Goal: Task Accomplishment & Management: Manage account settings

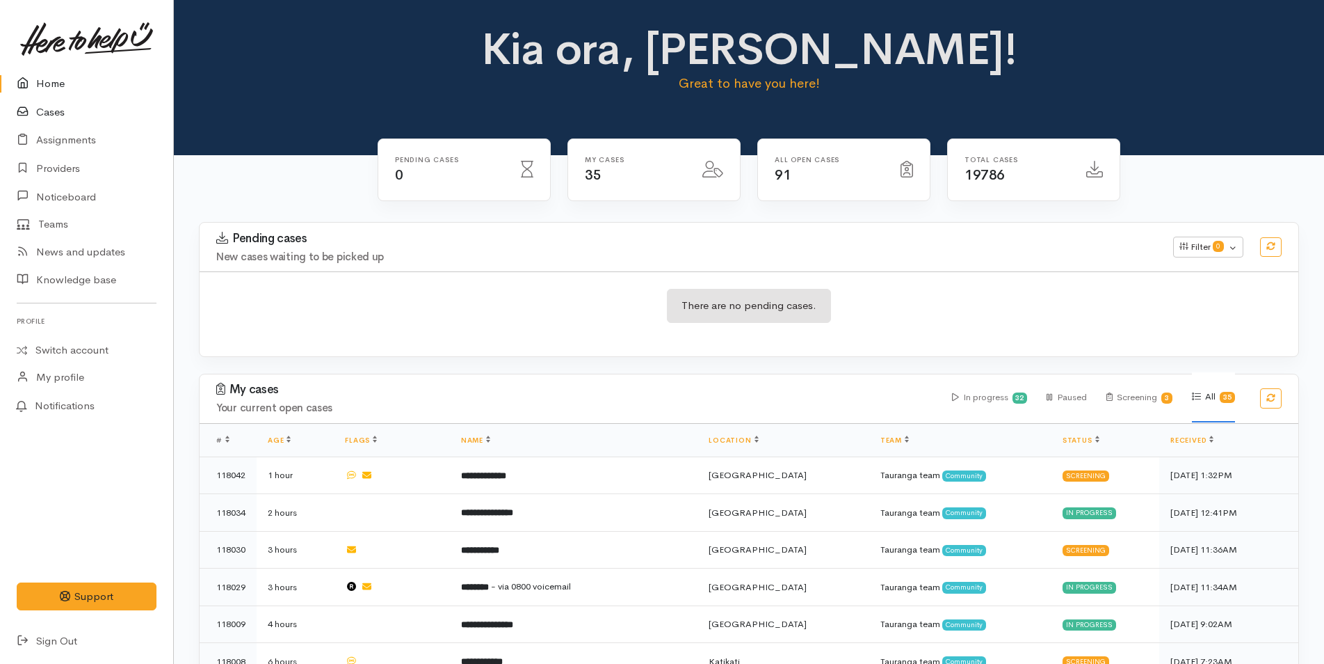
click at [53, 110] on link "Cases" at bounding box center [86, 112] width 173 height 29
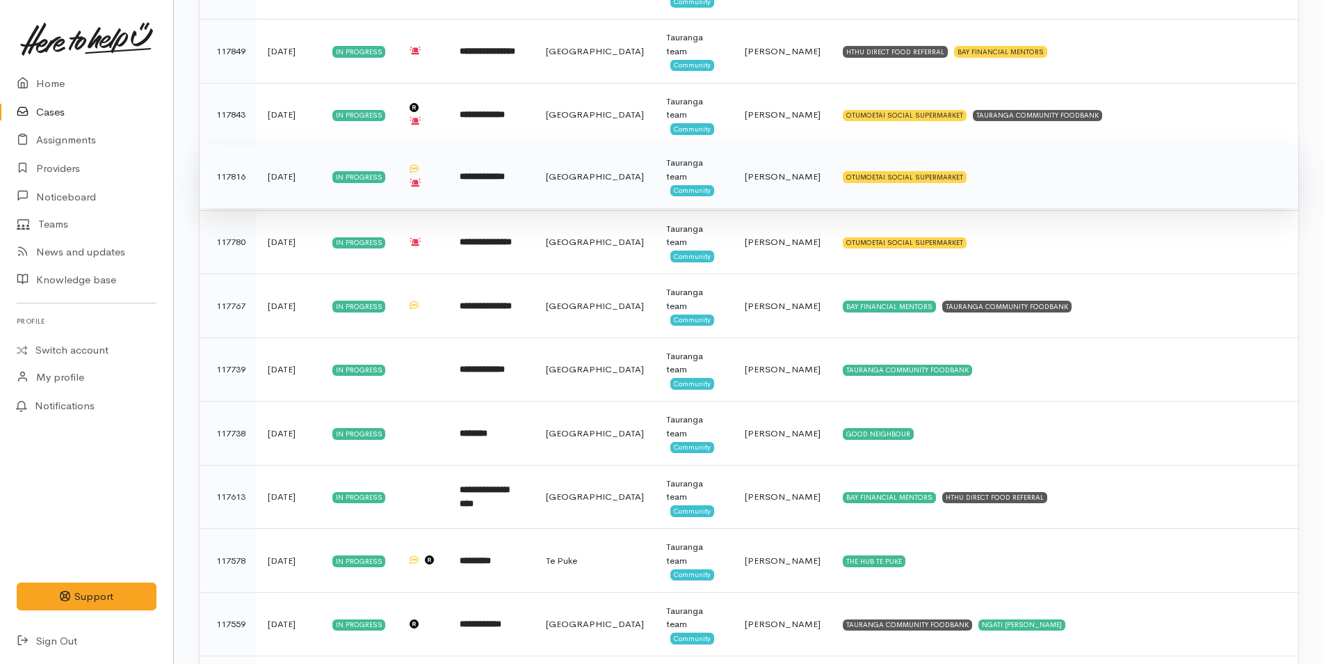
scroll to position [611, 0]
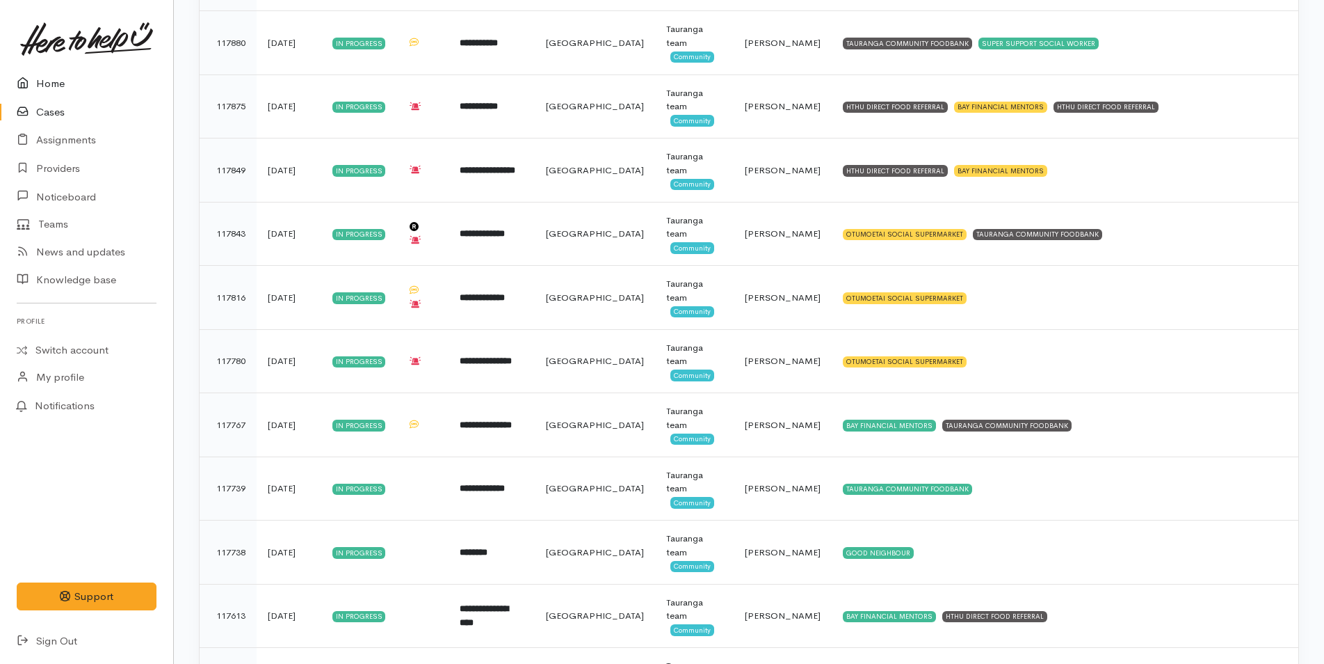
click at [47, 85] on link "Home" at bounding box center [86, 84] width 173 height 29
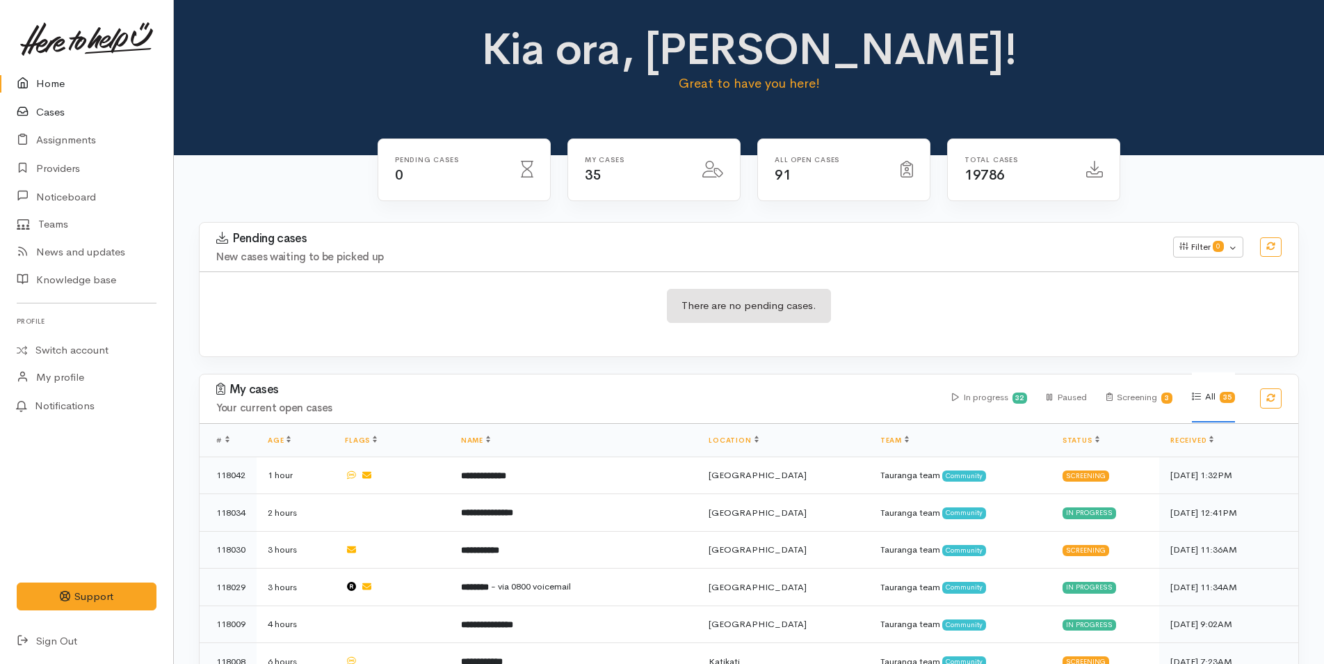
click at [45, 105] on link "Cases" at bounding box center [86, 112] width 173 height 29
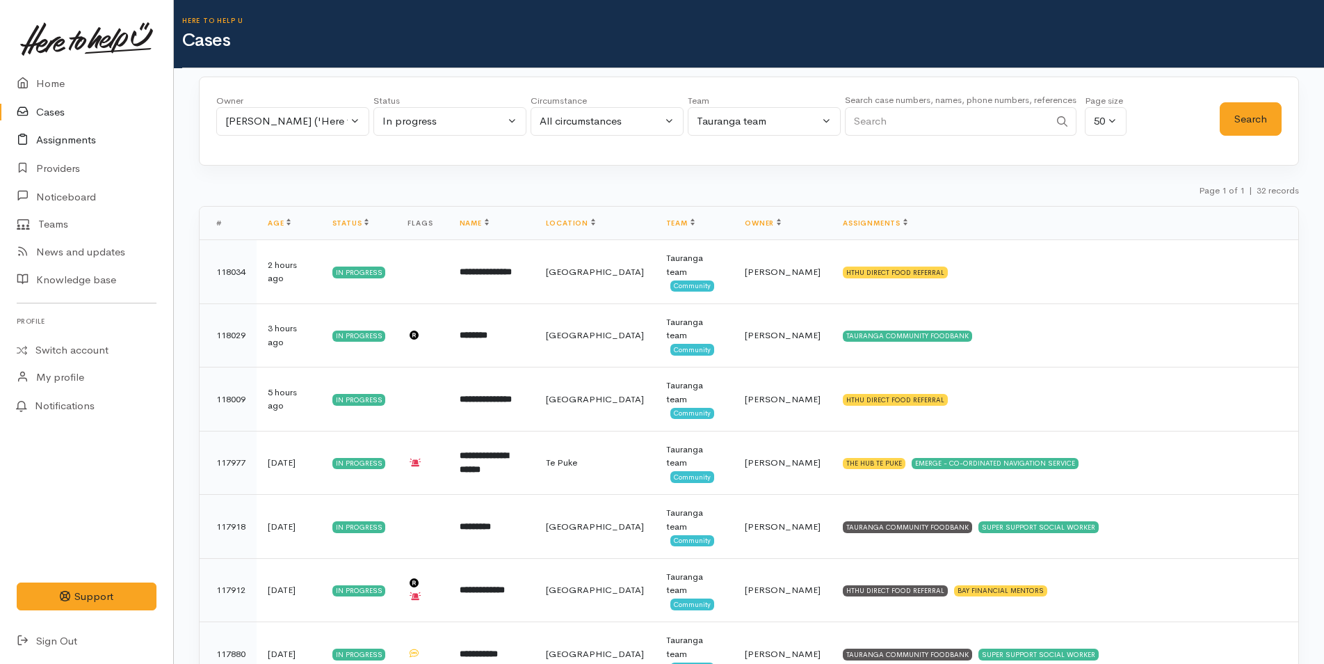
click at [67, 141] on link "Assignments" at bounding box center [86, 140] width 173 height 29
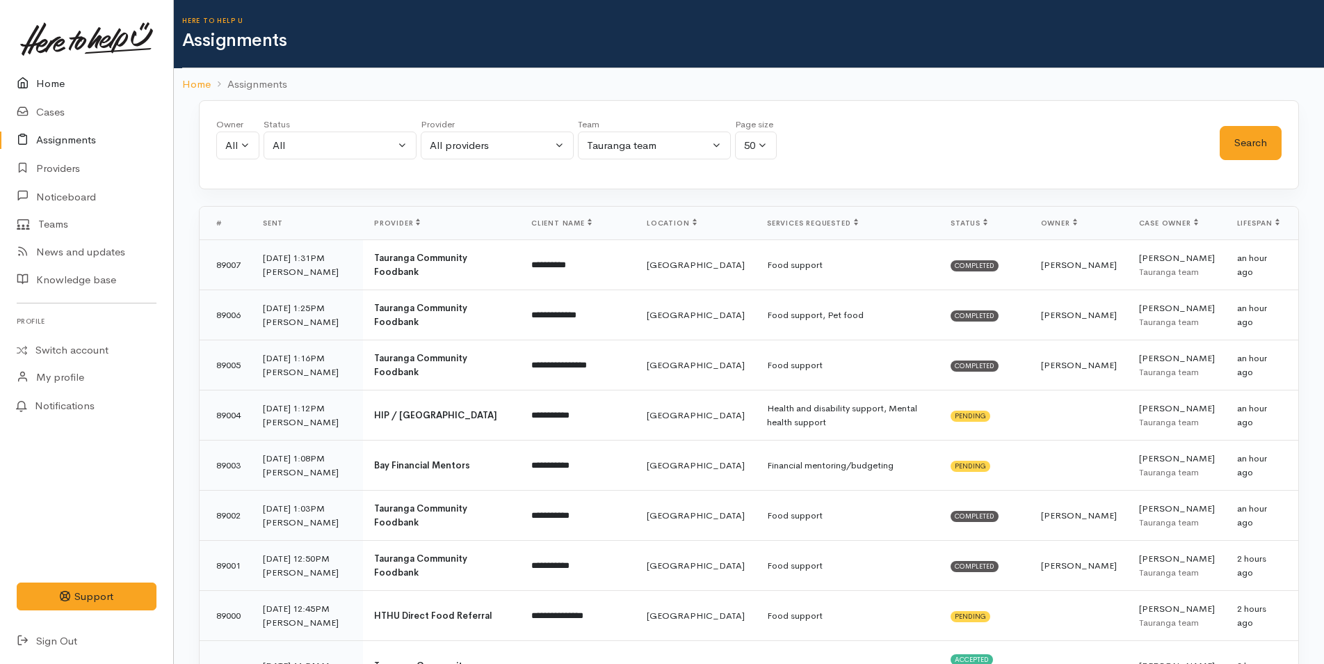
click at [58, 82] on link "Home" at bounding box center [86, 84] width 173 height 29
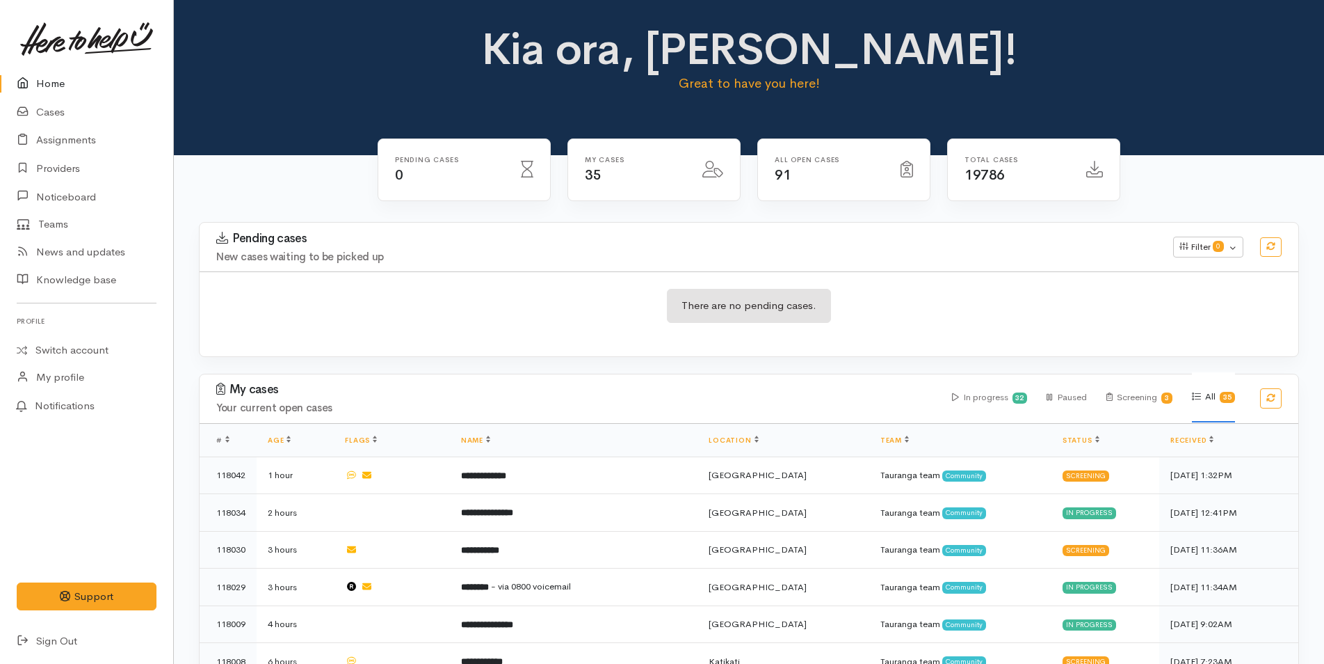
click at [51, 76] on link "Home" at bounding box center [86, 84] width 173 height 29
click at [49, 83] on link "Home" at bounding box center [86, 84] width 173 height 29
click at [53, 111] on link "Cases" at bounding box center [86, 112] width 173 height 29
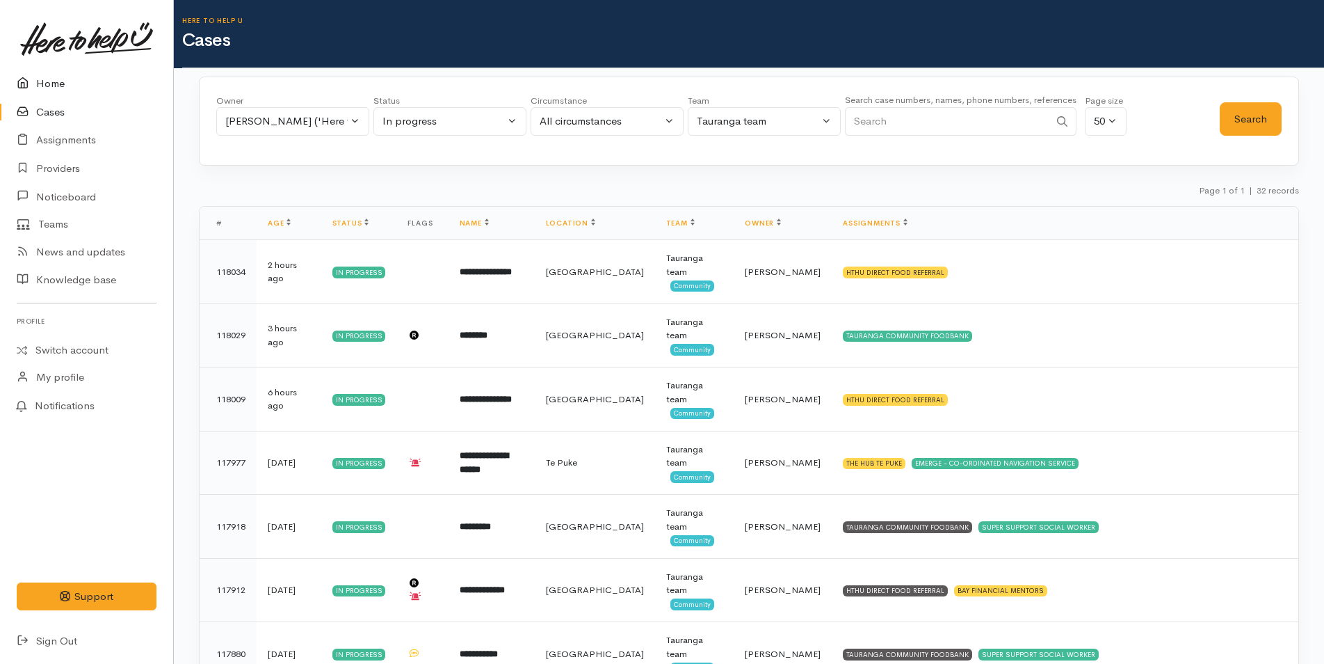
click at [54, 83] on link "Home" at bounding box center [86, 84] width 173 height 29
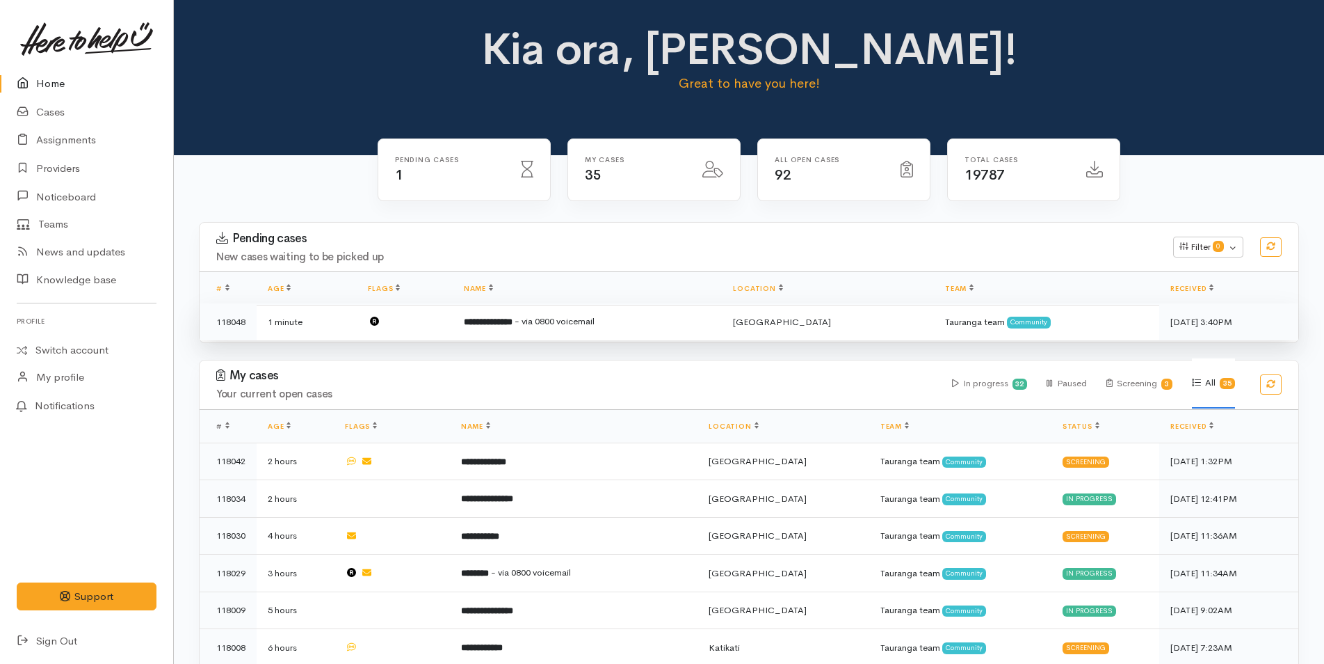
click at [513, 317] on b "**********" at bounding box center [488, 321] width 49 height 9
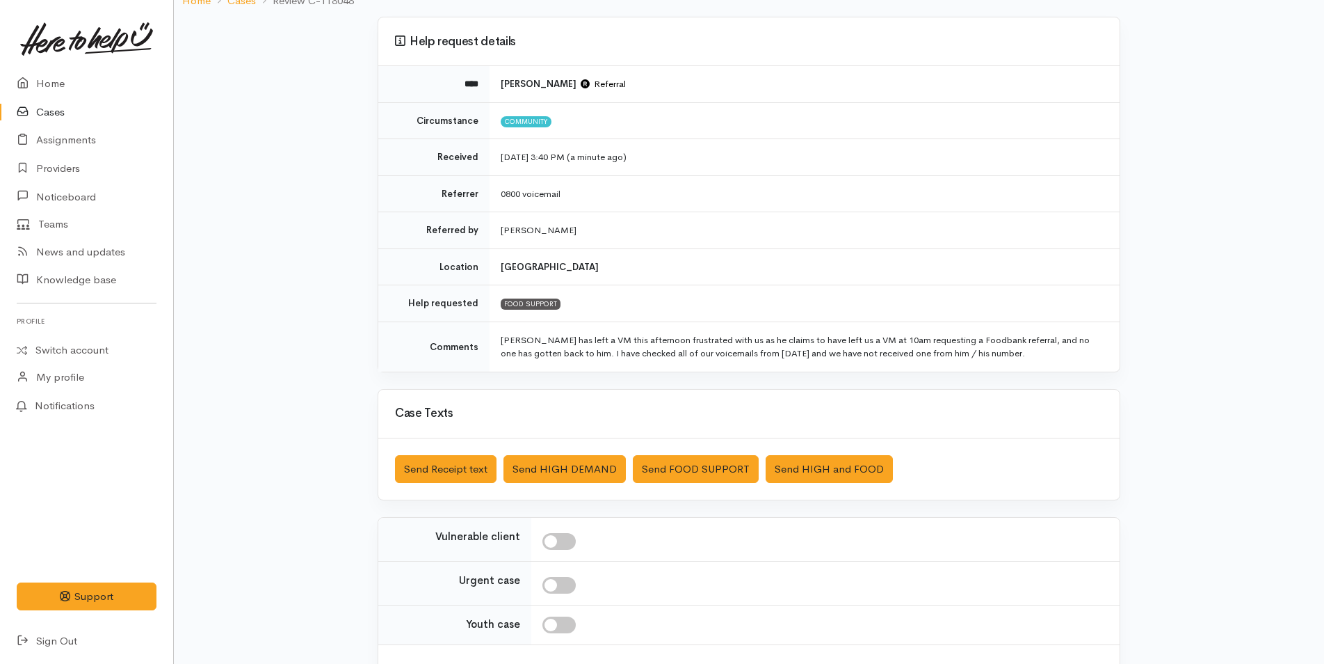
scroll to position [214, 0]
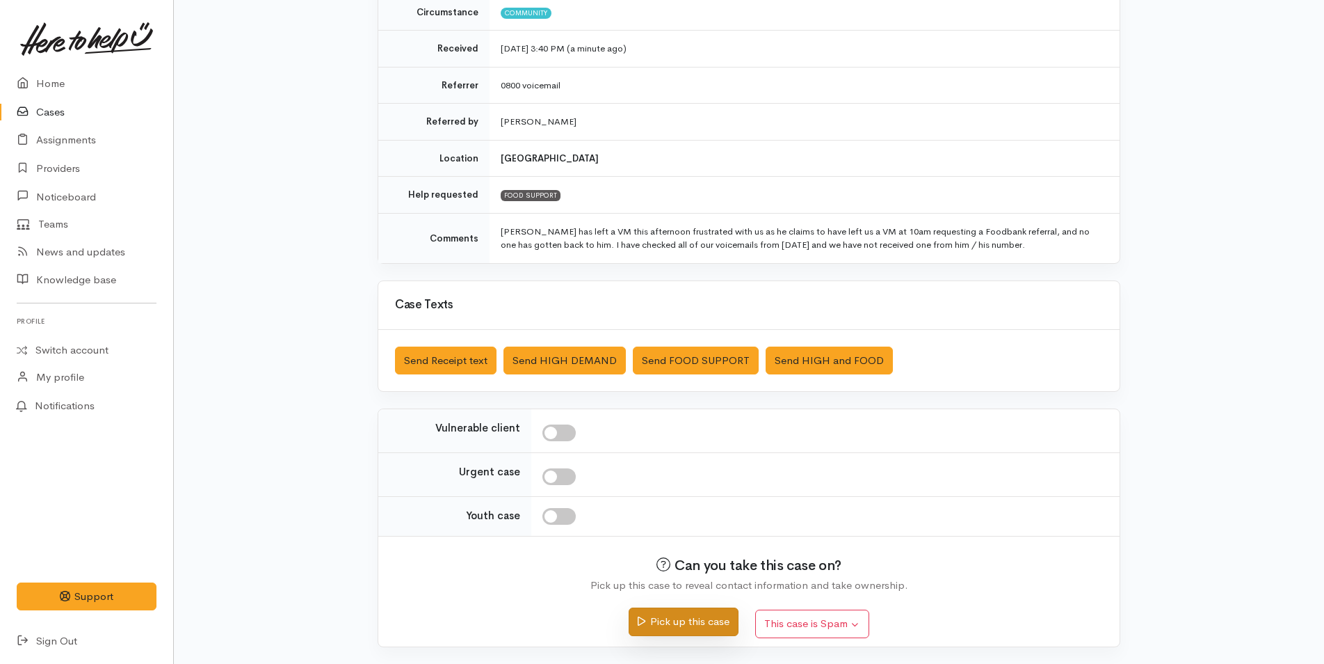
click at [712, 627] on button "Pick up this case" at bounding box center [683, 621] width 109 height 29
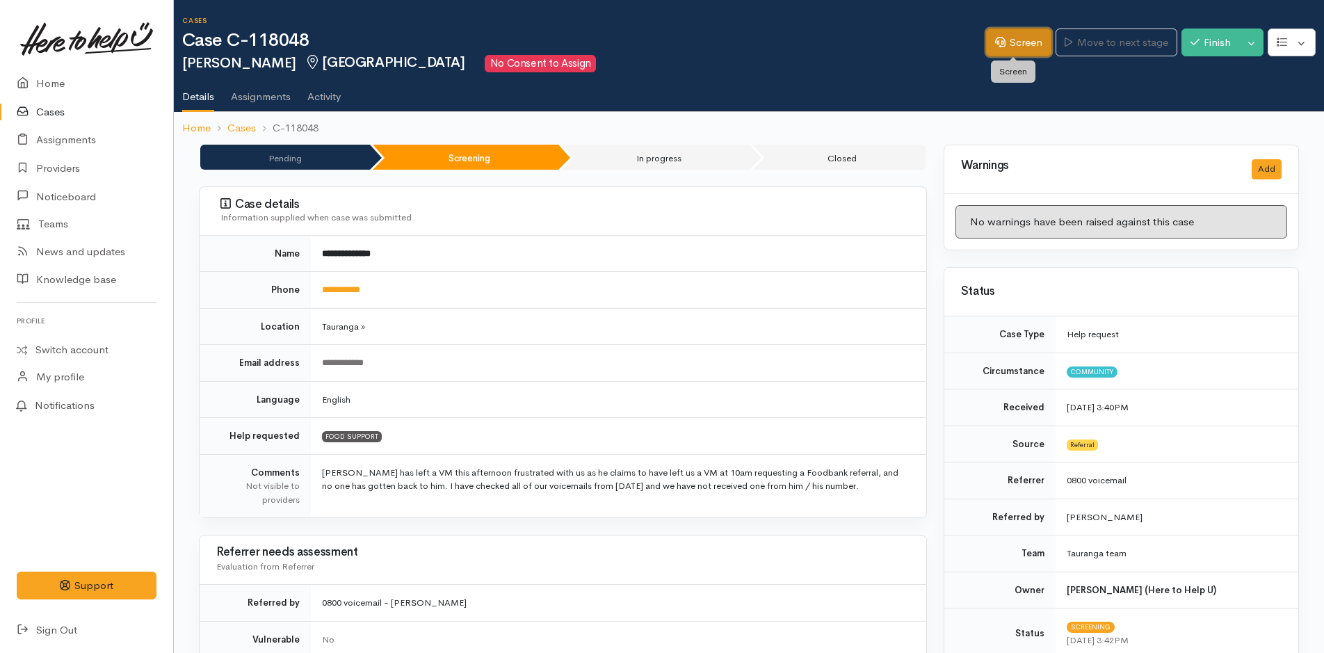
click at [1016, 35] on link "Screen" at bounding box center [1018, 43] width 65 height 29
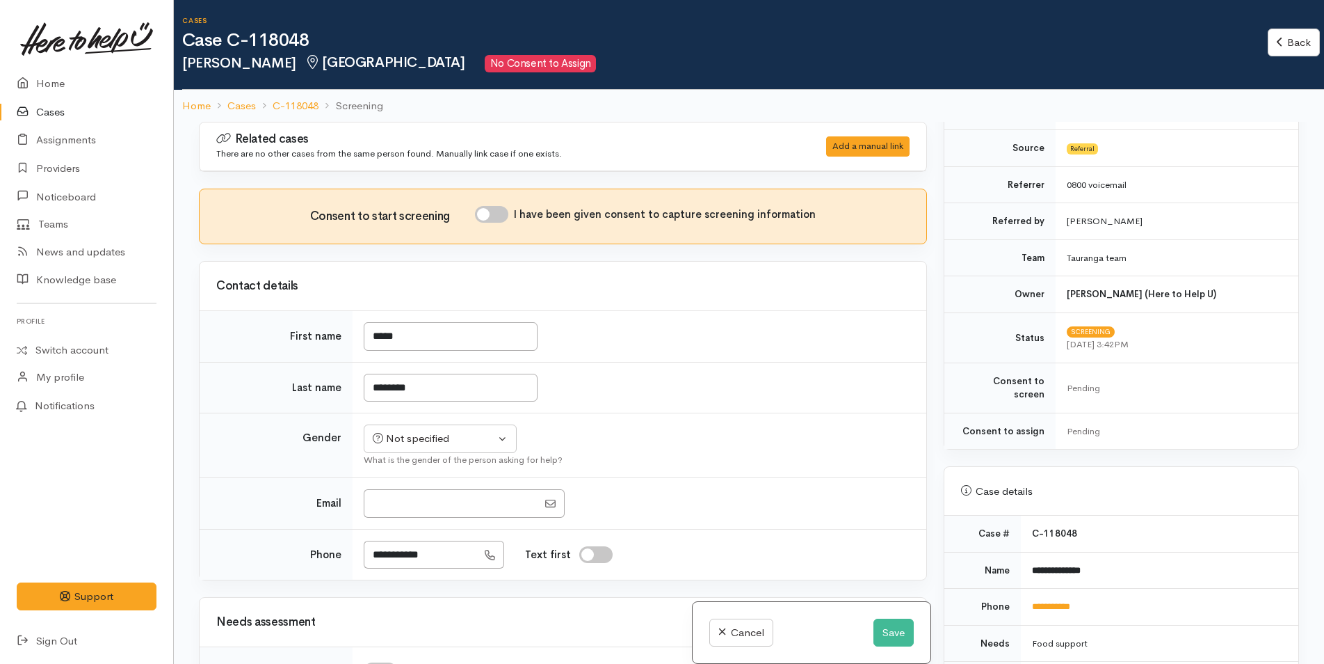
scroll to position [348, 0]
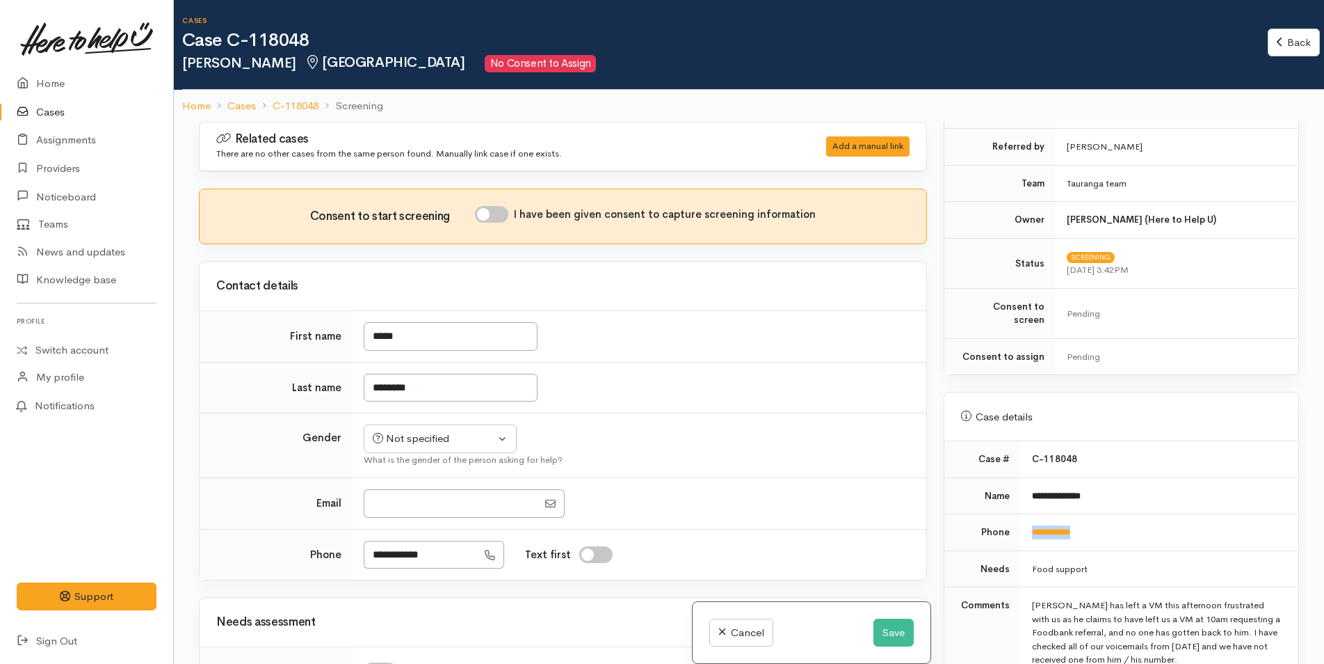
drag, startPoint x: 1119, startPoint y: 520, endPoint x: 1022, endPoint y: 530, distance: 97.2
click at [1022, 530] on td "**********" at bounding box center [1160, 532] width 278 height 37
copy link "**********"
click at [505, 208] on input "I have been given consent to capture screening information" at bounding box center [491, 214] width 33 height 17
checkbox input "true"
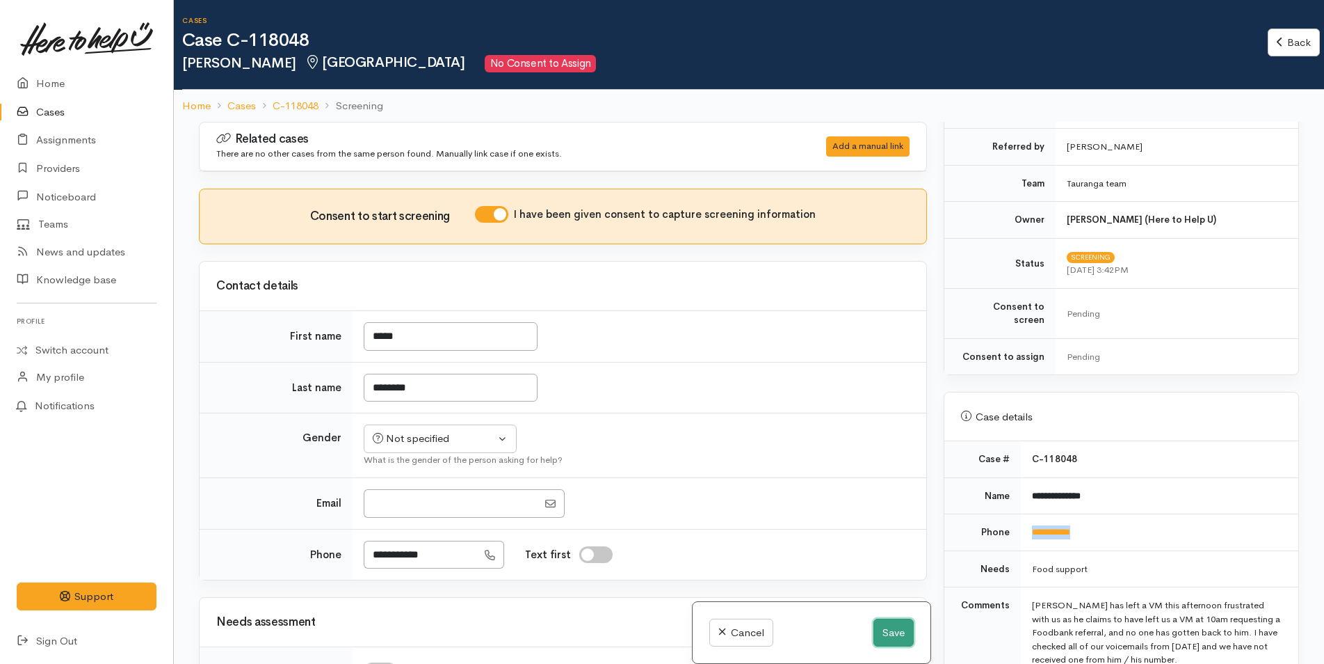
click at [879, 633] on button "Save" at bounding box center [894, 632] width 40 height 29
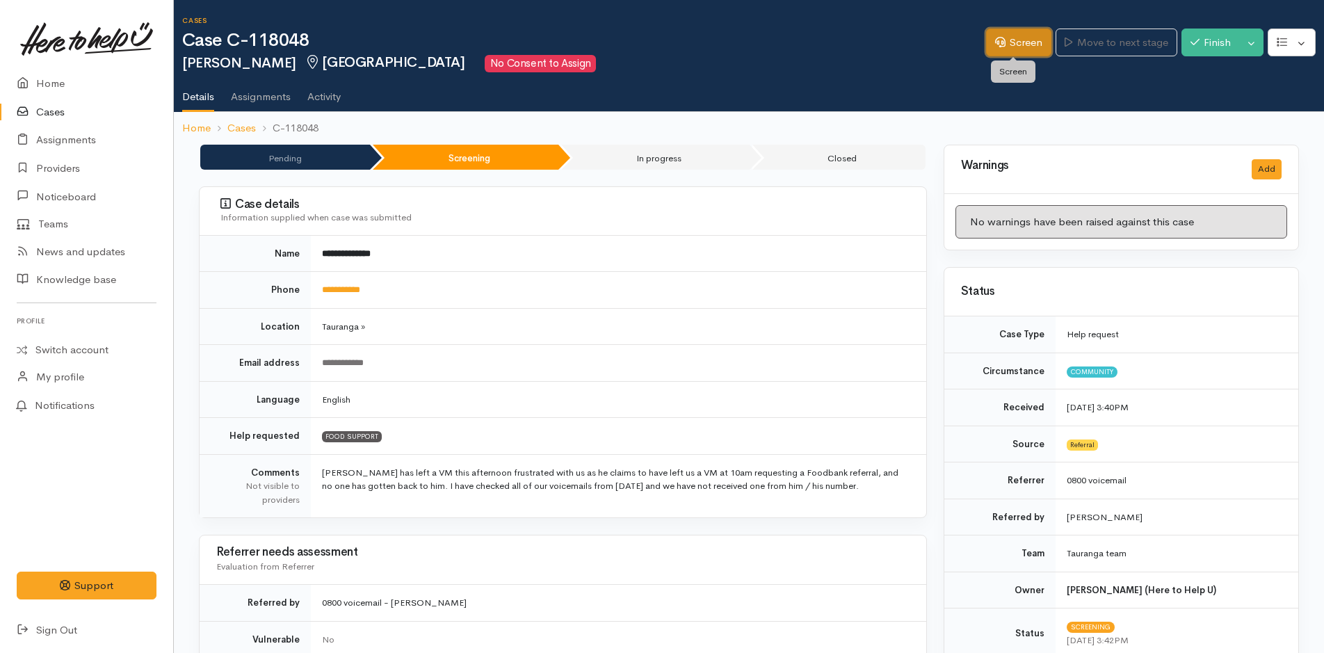
click at [1018, 42] on link "Screen" at bounding box center [1018, 43] width 65 height 29
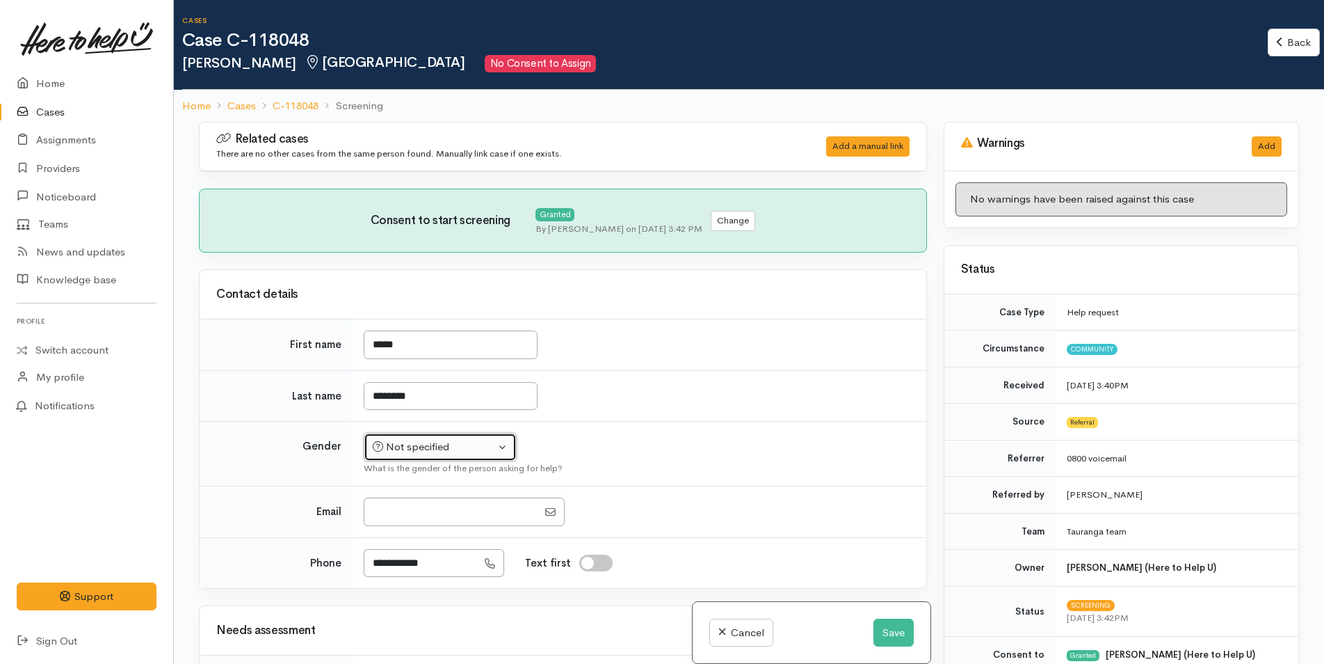
click at [403, 443] on div "Not specified" at bounding box center [434, 447] width 122 height 16
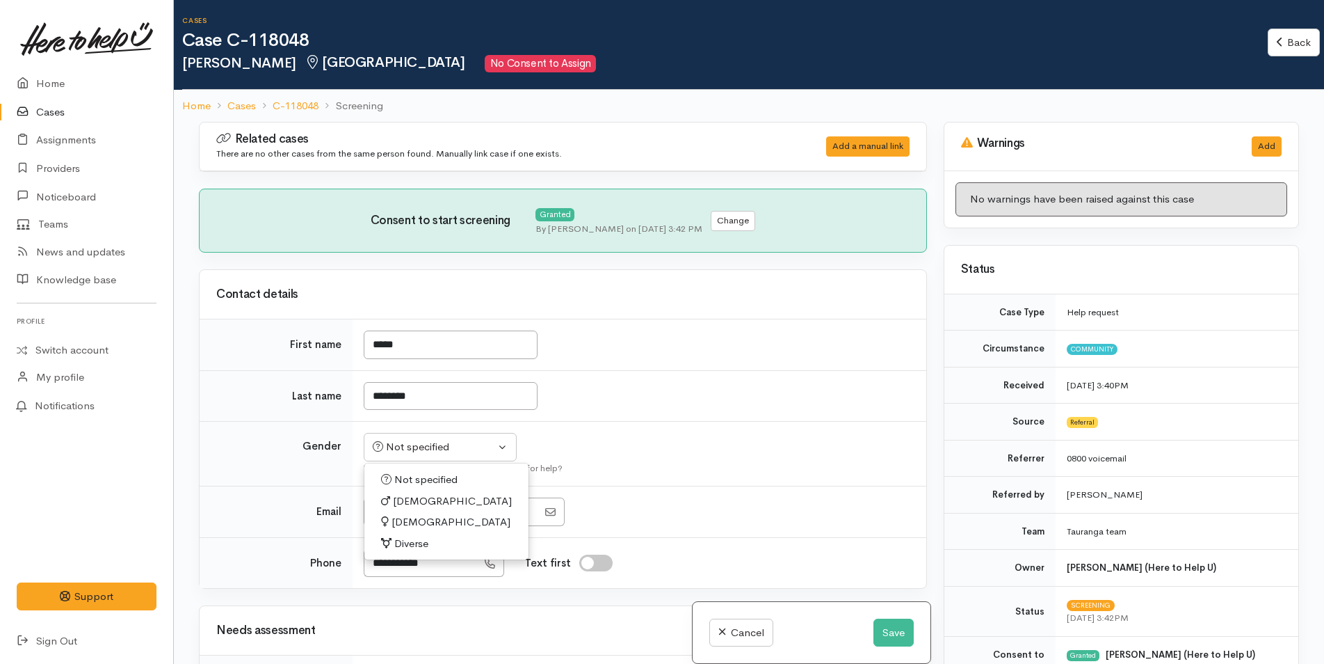
click at [409, 498] on span "Male" at bounding box center [452, 501] width 119 height 16
select select "Male"
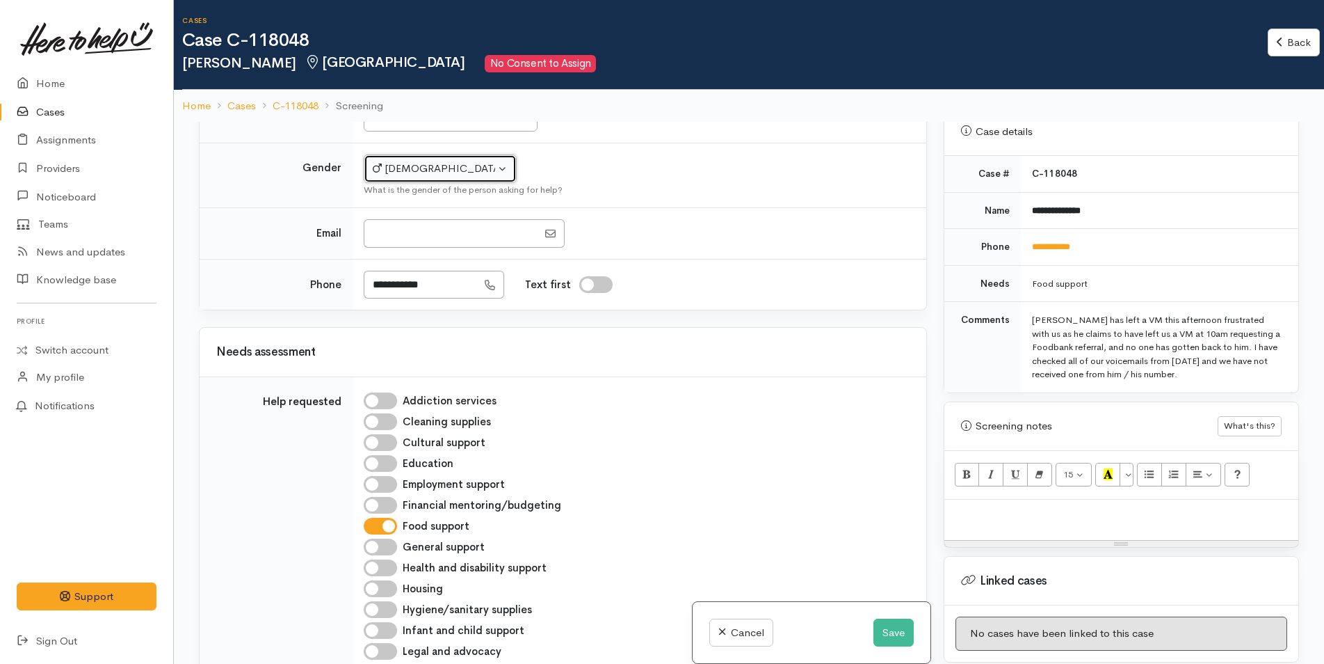
scroll to position [765, 0]
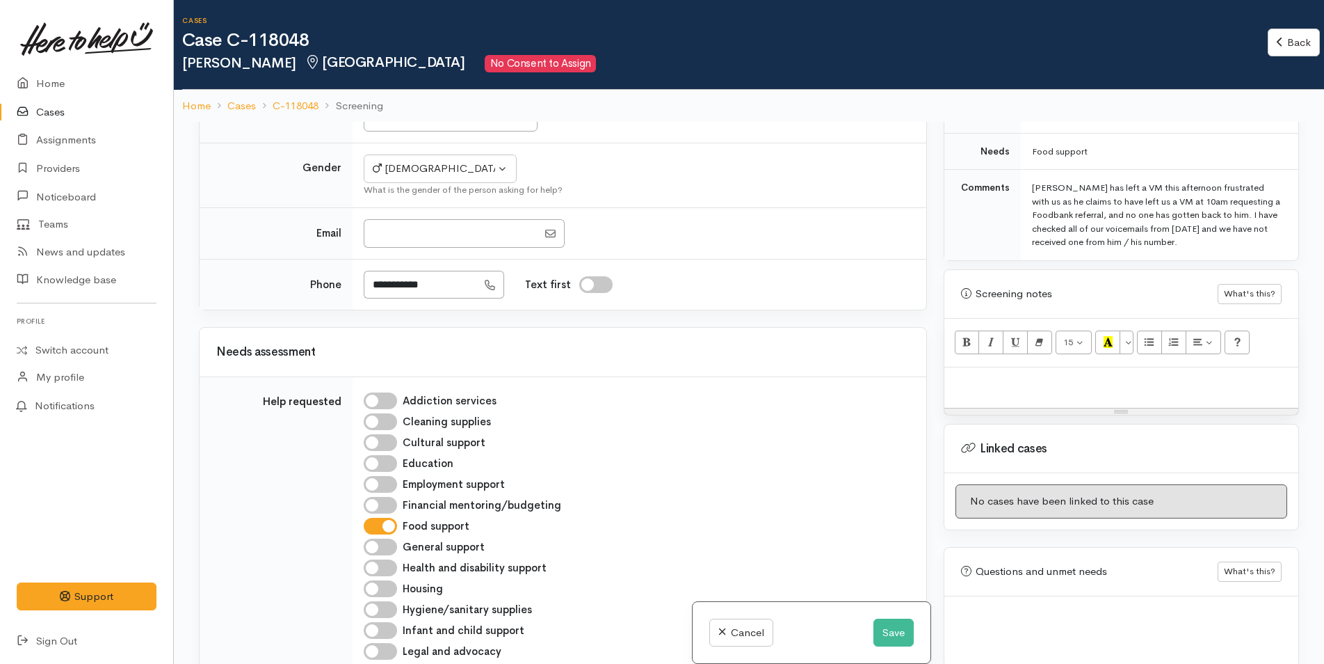
click at [1002, 400] on div at bounding box center [1122, 387] width 354 height 41
paste div
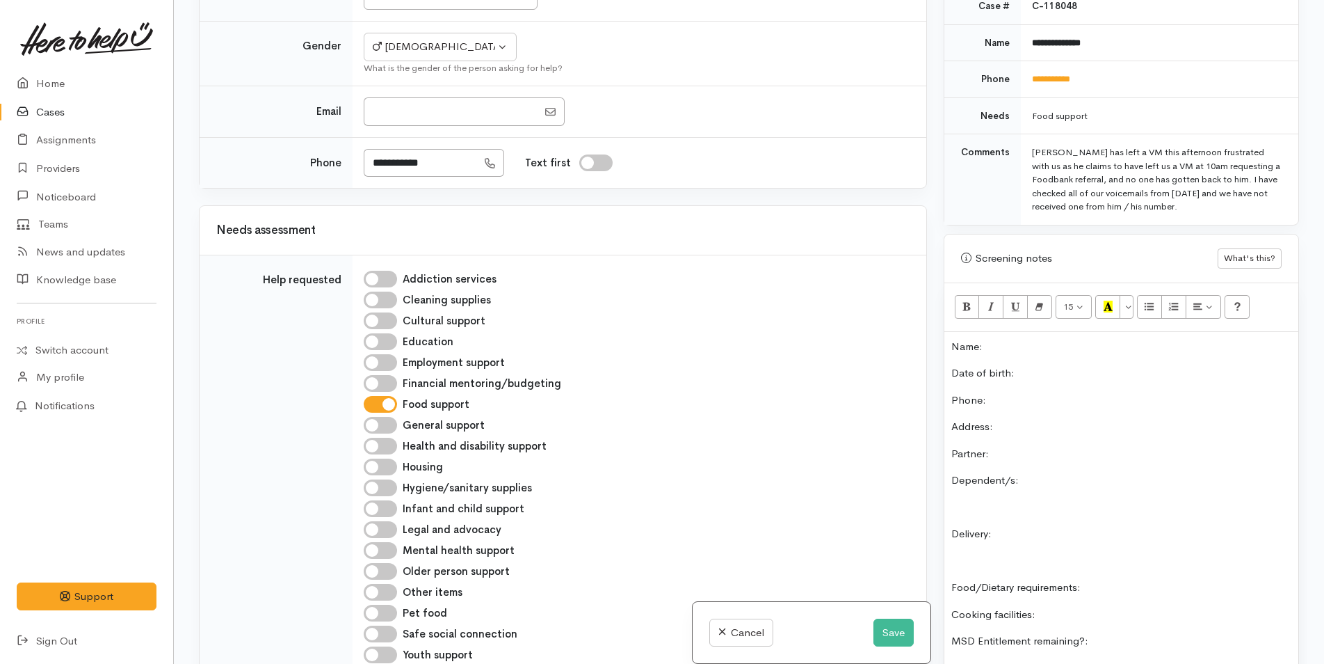
scroll to position [561, 0]
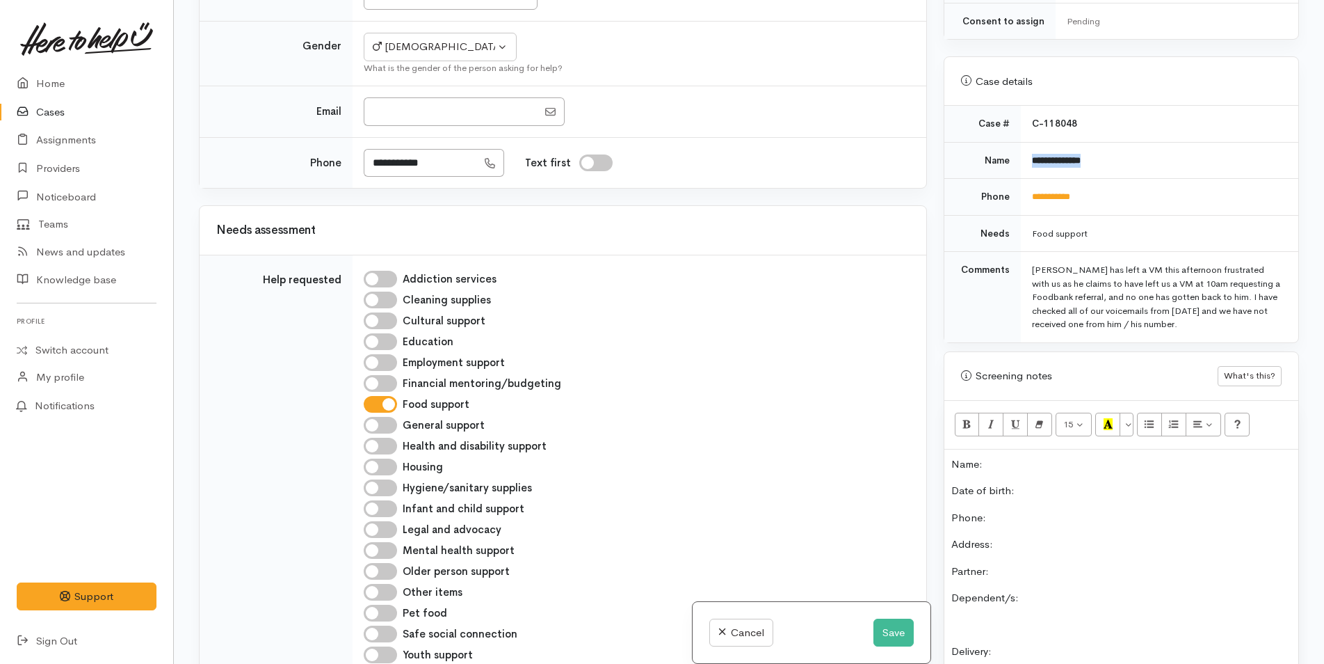
drag, startPoint x: 1107, startPoint y: 163, endPoint x: 1023, endPoint y: 150, distance: 84.5
click at [1025, 162] on td "**********" at bounding box center [1160, 160] width 278 height 37
copy b "**********"
click at [1053, 461] on p "Name:" at bounding box center [1122, 464] width 340 height 16
drag, startPoint x: 1119, startPoint y: 198, endPoint x: 1016, endPoint y: 200, distance: 103.7
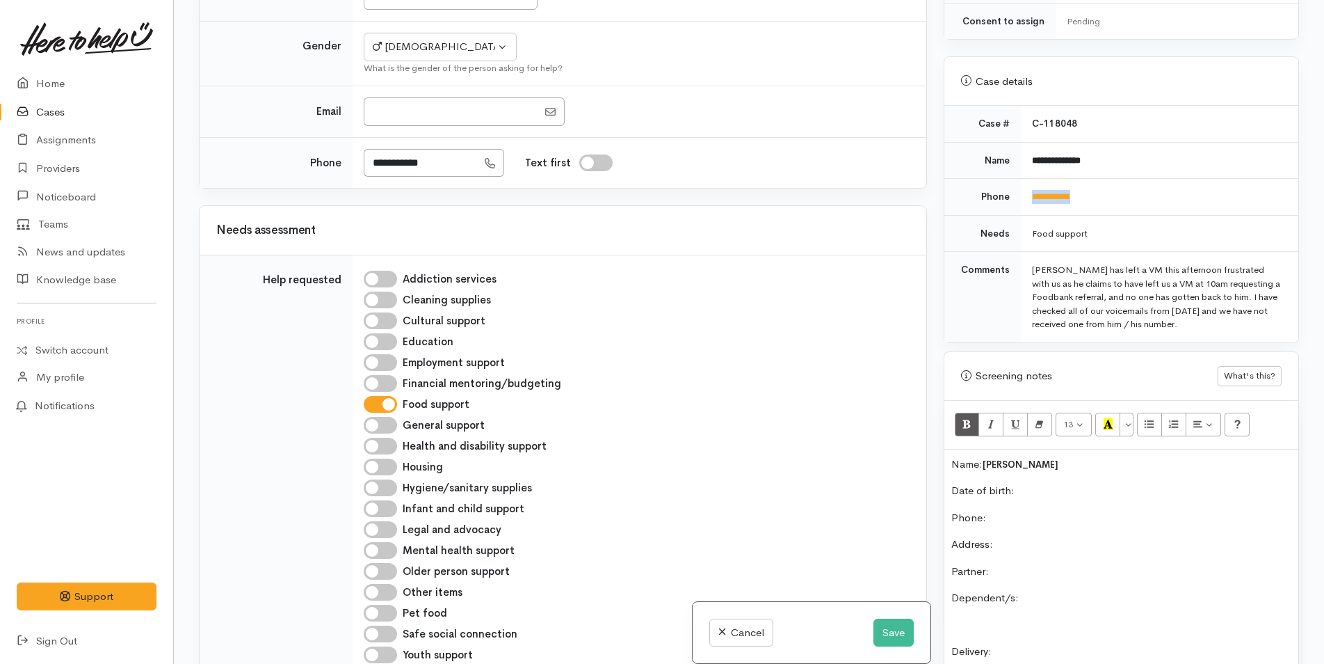
click at [1016, 200] on tr "**********" at bounding box center [1122, 197] width 354 height 37
copy tr "**********"
click at [1002, 515] on p "Phone:" at bounding box center [1122, 518] width 340 height 16
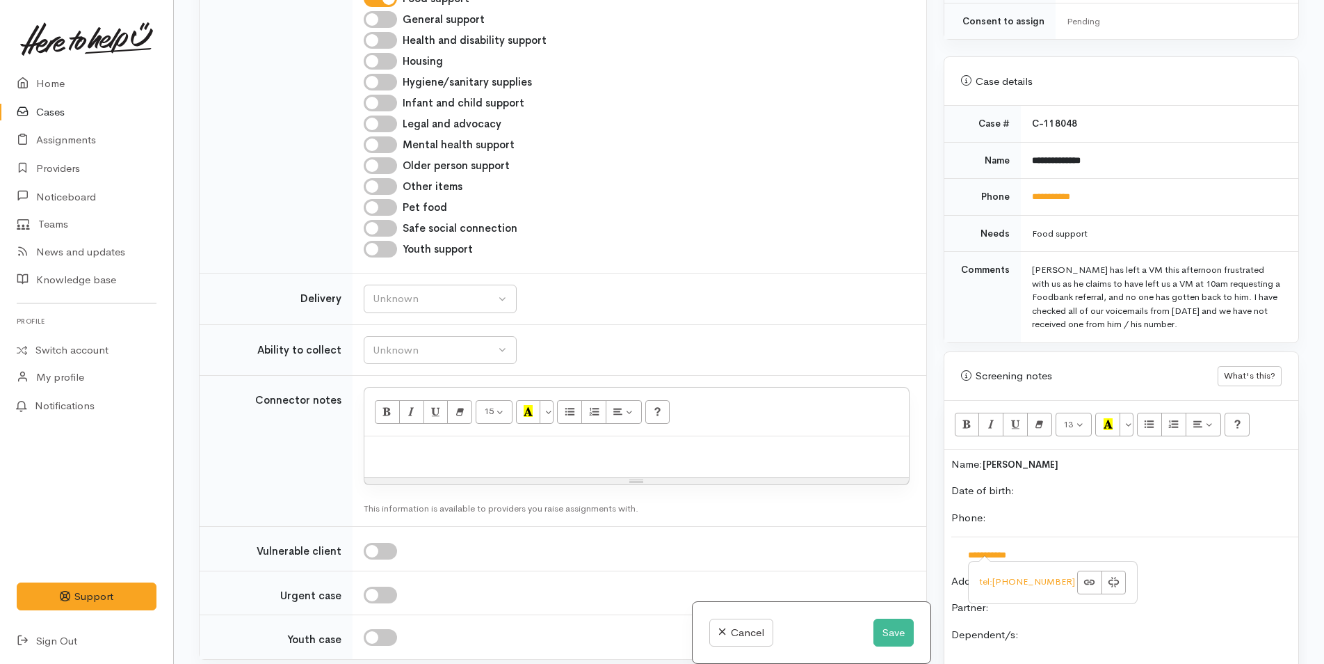
scroll to position [696, 0]
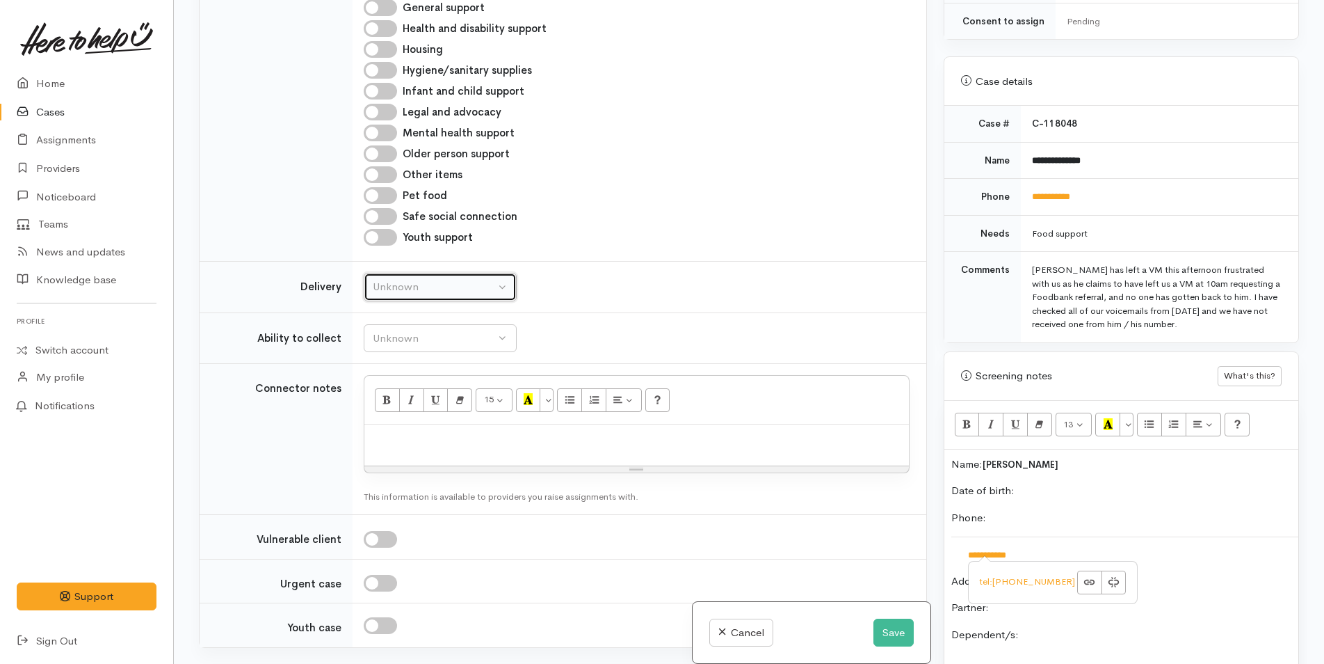
click at [429, 282] on div "Unknown" at bounding box center [434, 287] width 122 height 16
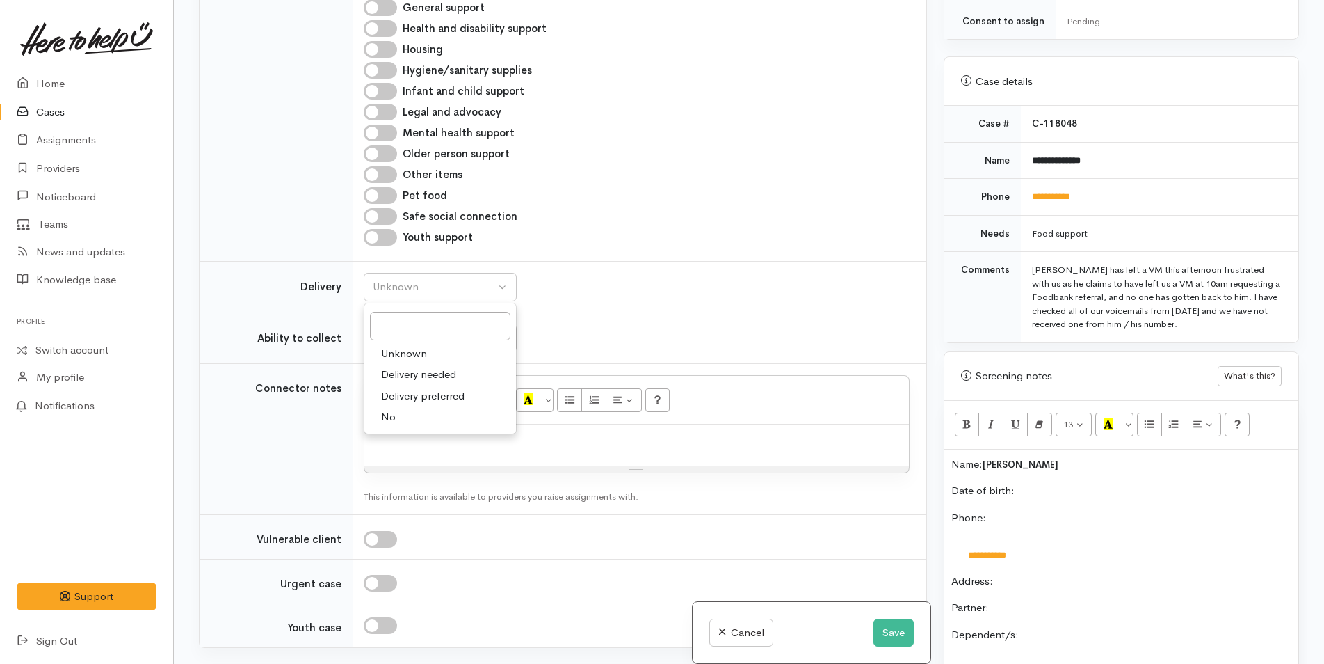
click at [424, 374] on span "Delivery needed" at bounding box center [418, 375] width 75 height 16
select select "3"
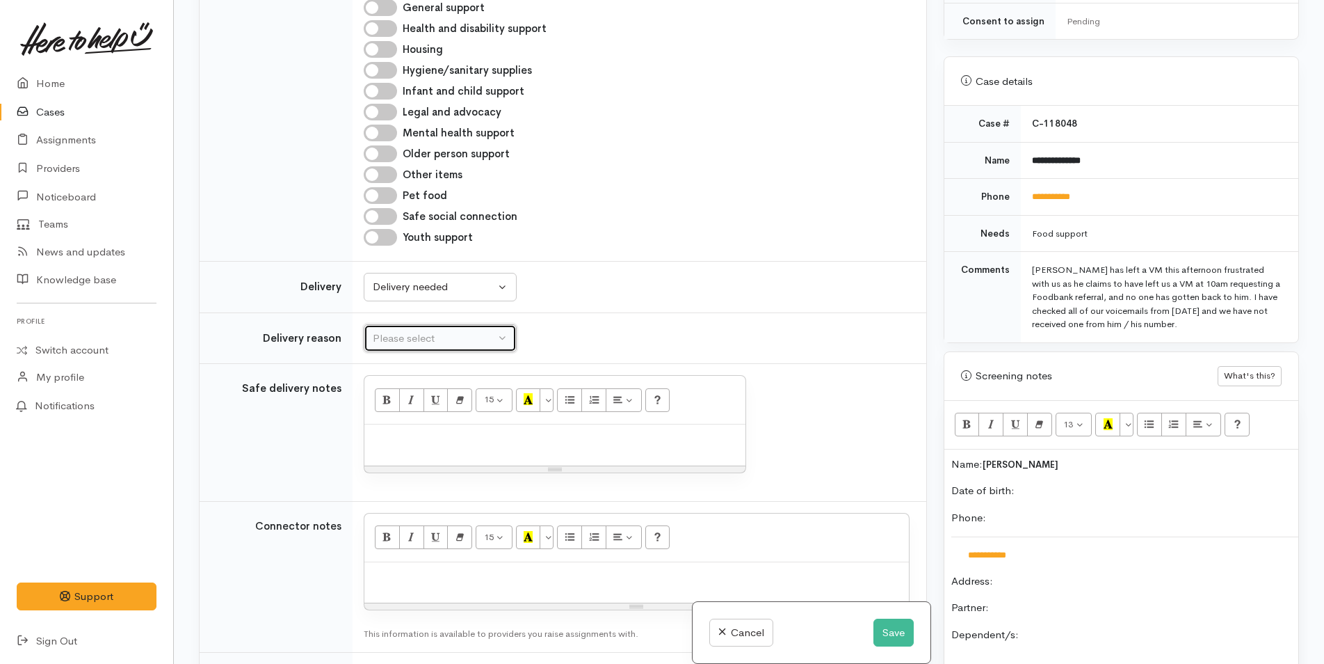
click at [423, 337] on div "Please select" at bounding box center [434, 338] width 122 height 16
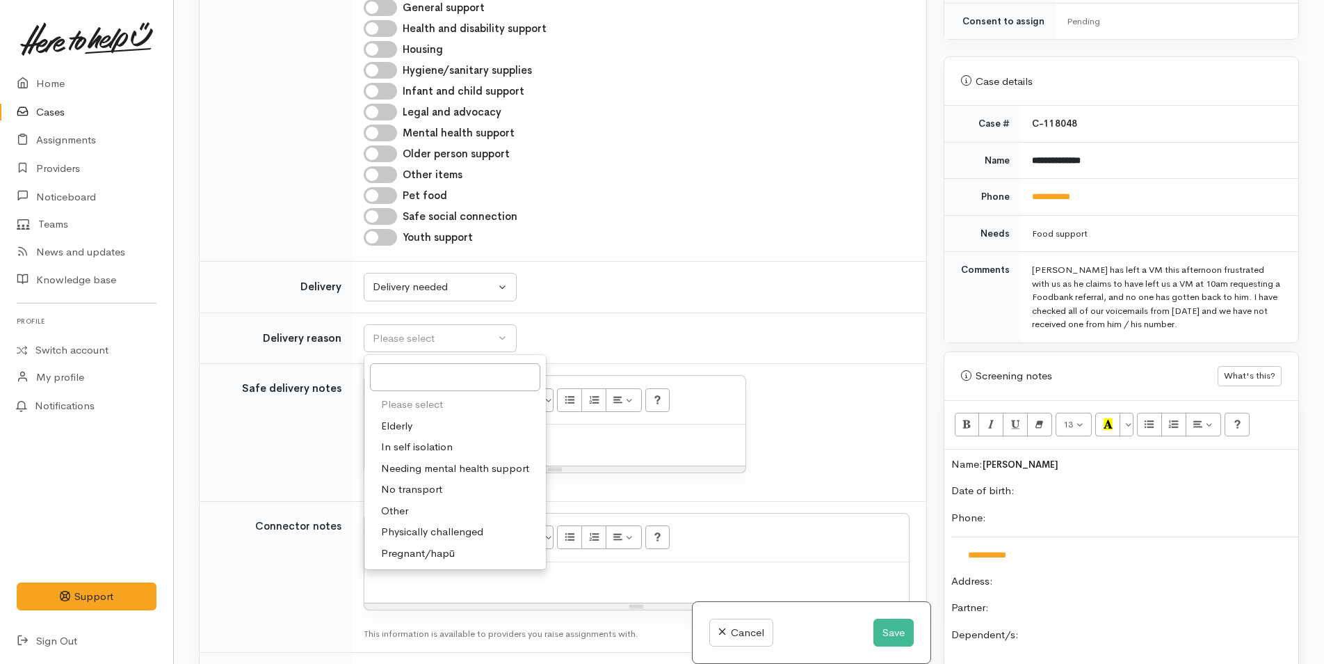
click at [426, 481] on link "No transport" at bounding box center [456, 490] width 182 height 22
select select "2"
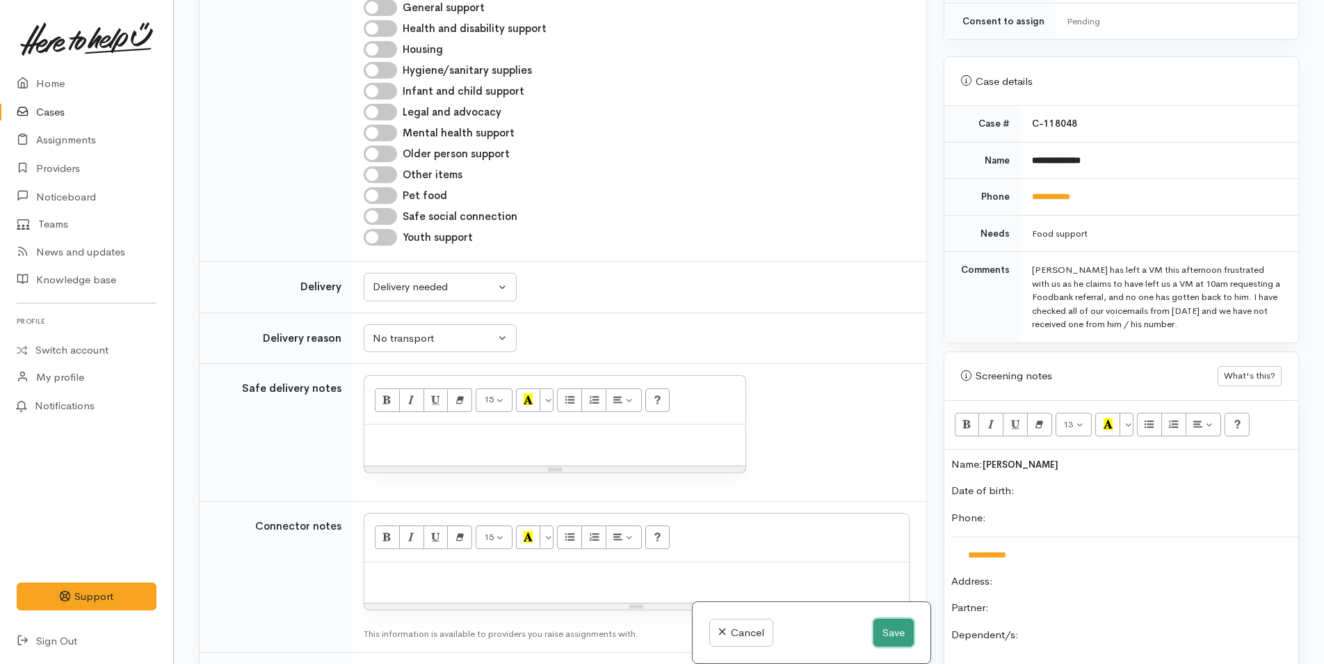
click at [892, 634] on button "Save" at bounding box center [894, 632] width 40 height 29
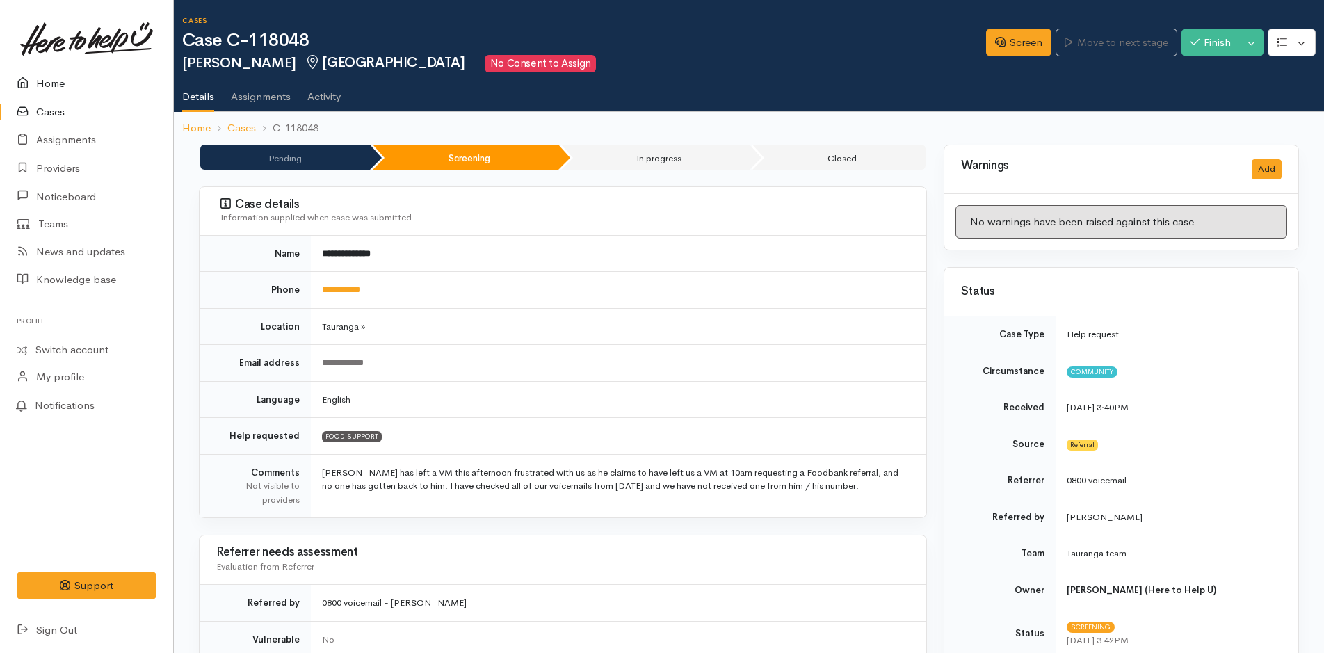
click at [63, 84] on link "Home" at bounding box center [86, 84] width 173 height 29
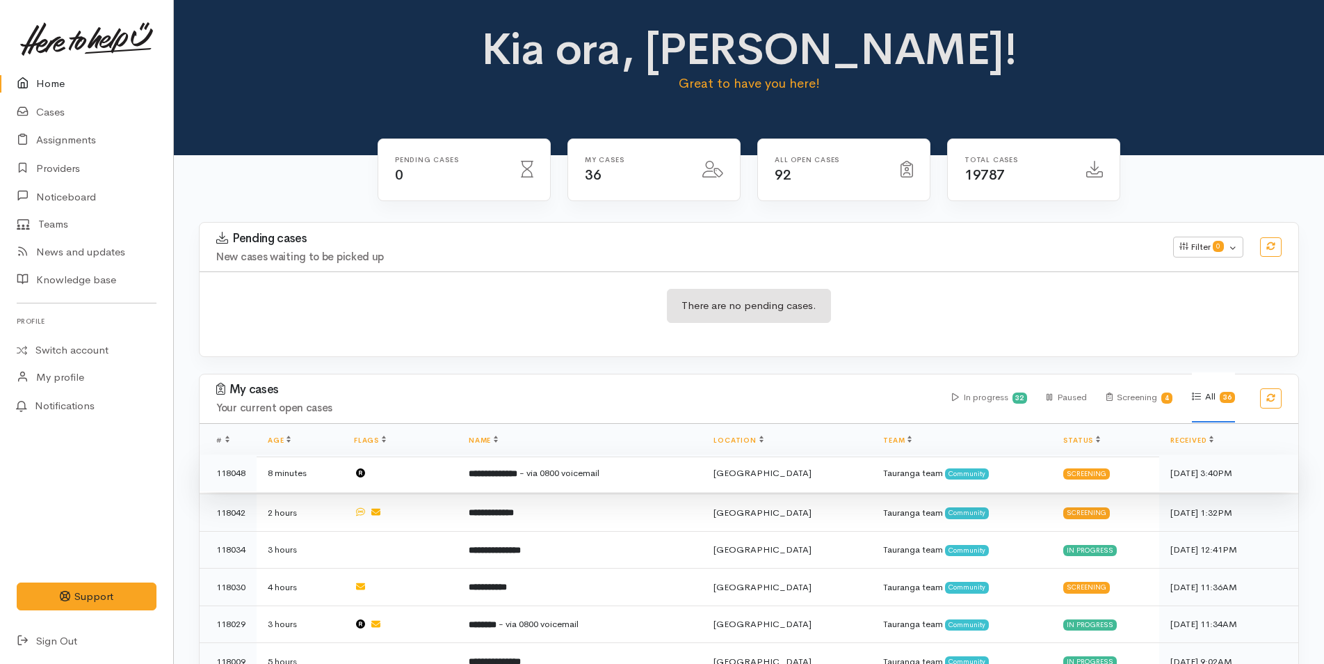
click at [674, 477] on td "**********" at bounding box center [580, 473] width 245 height 38
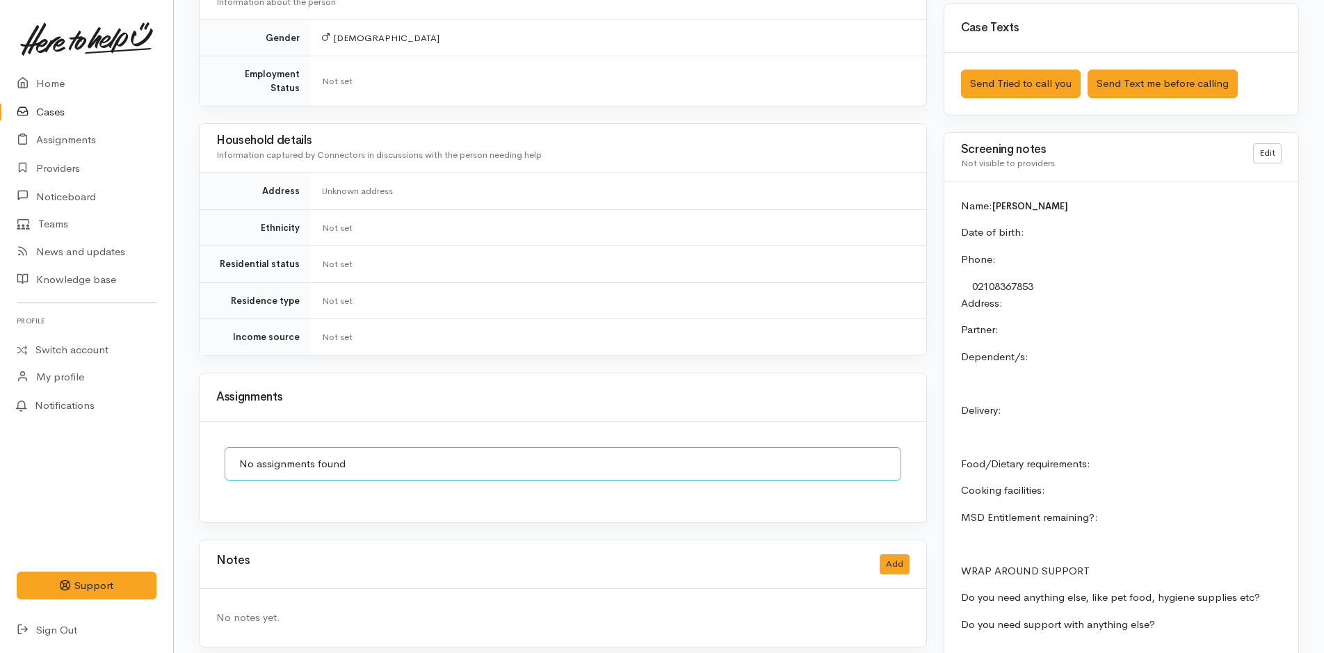
scroll to position [929, 0]
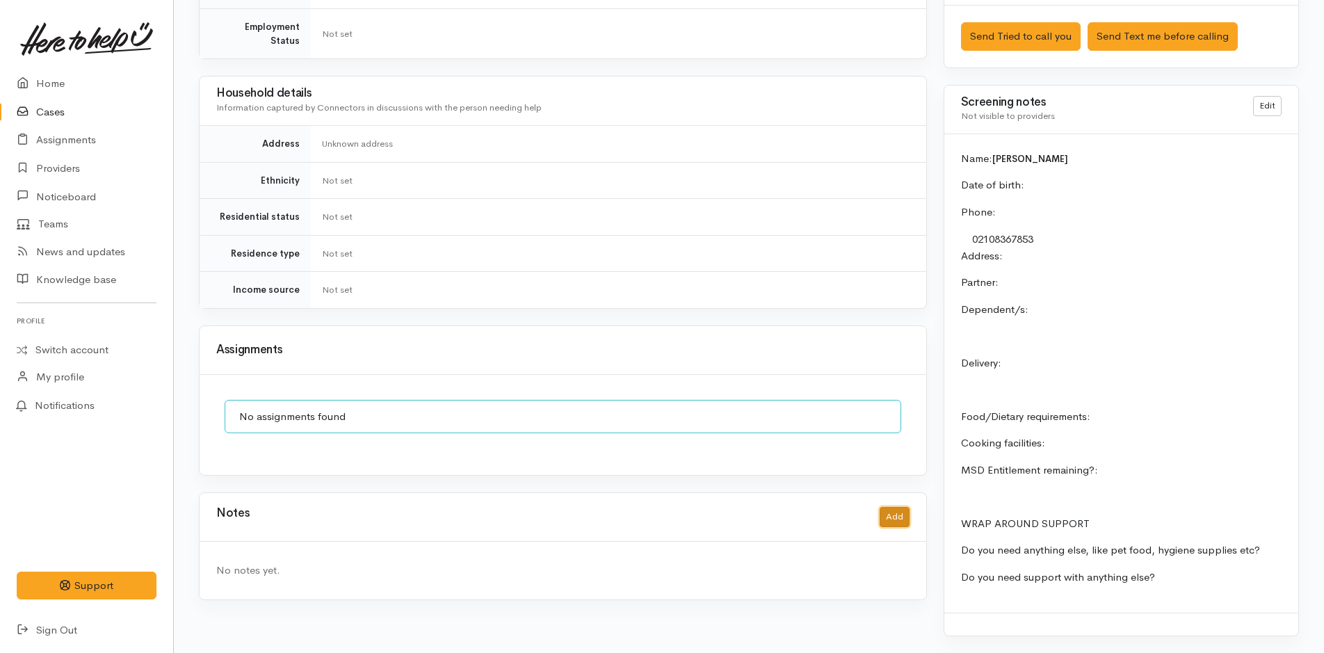
click at [887, 507] on button "Add" at bounding box center [895, 517] width 30 height 20
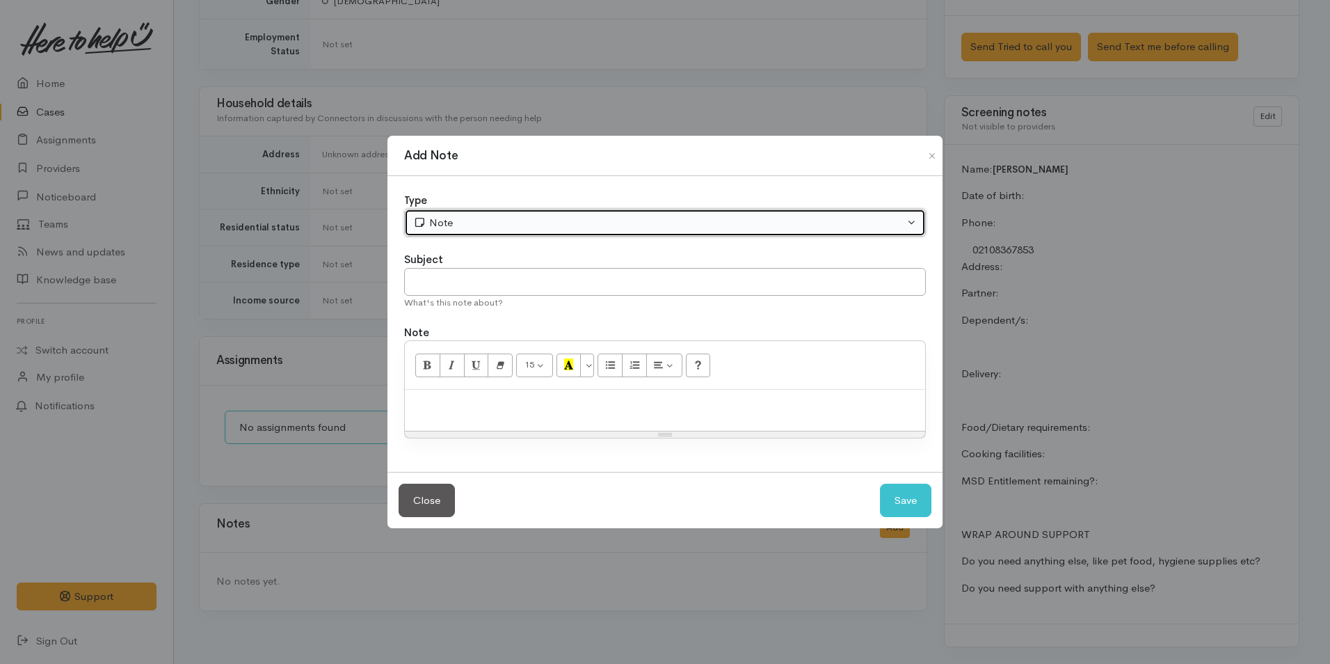
click at [514, 220] on div "Note" at bounding box center [658, 223] width 491 height 16
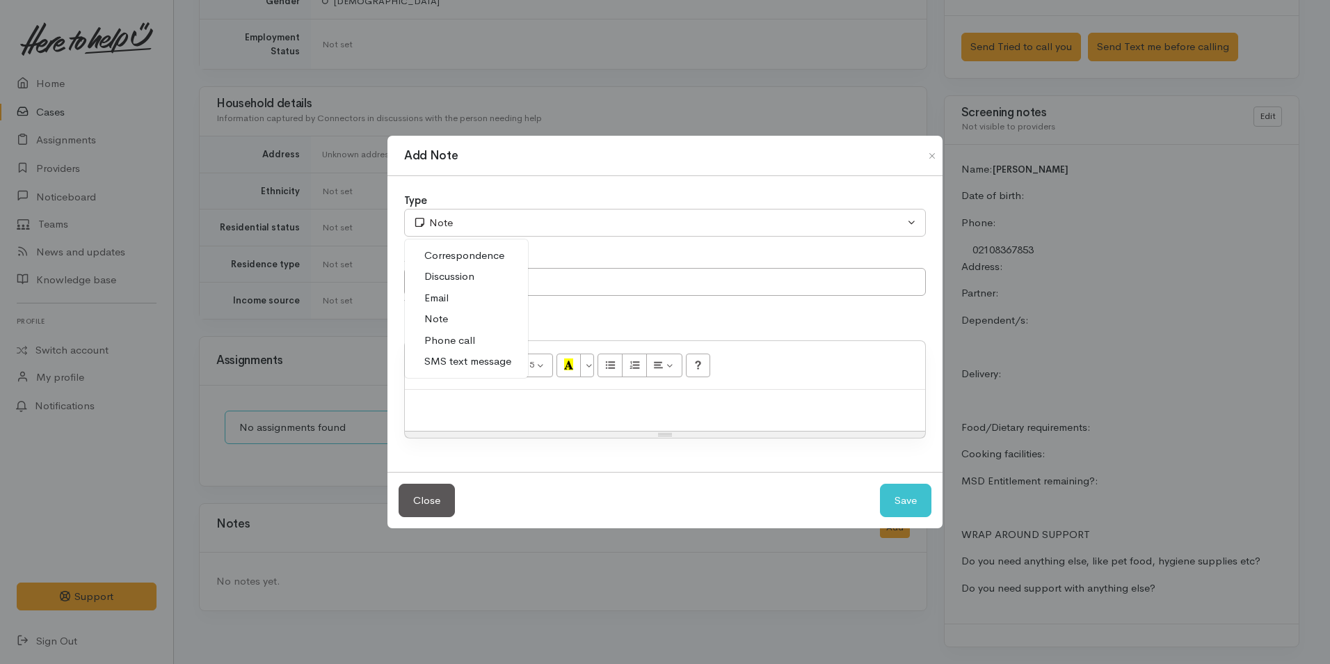
click at [474, 340] on link "Phone call" at bounding box center [466, 341] width 123 height 22
select select "3"
click at [520, 419] on div at bounding box center [665, 410] width 520 height 41
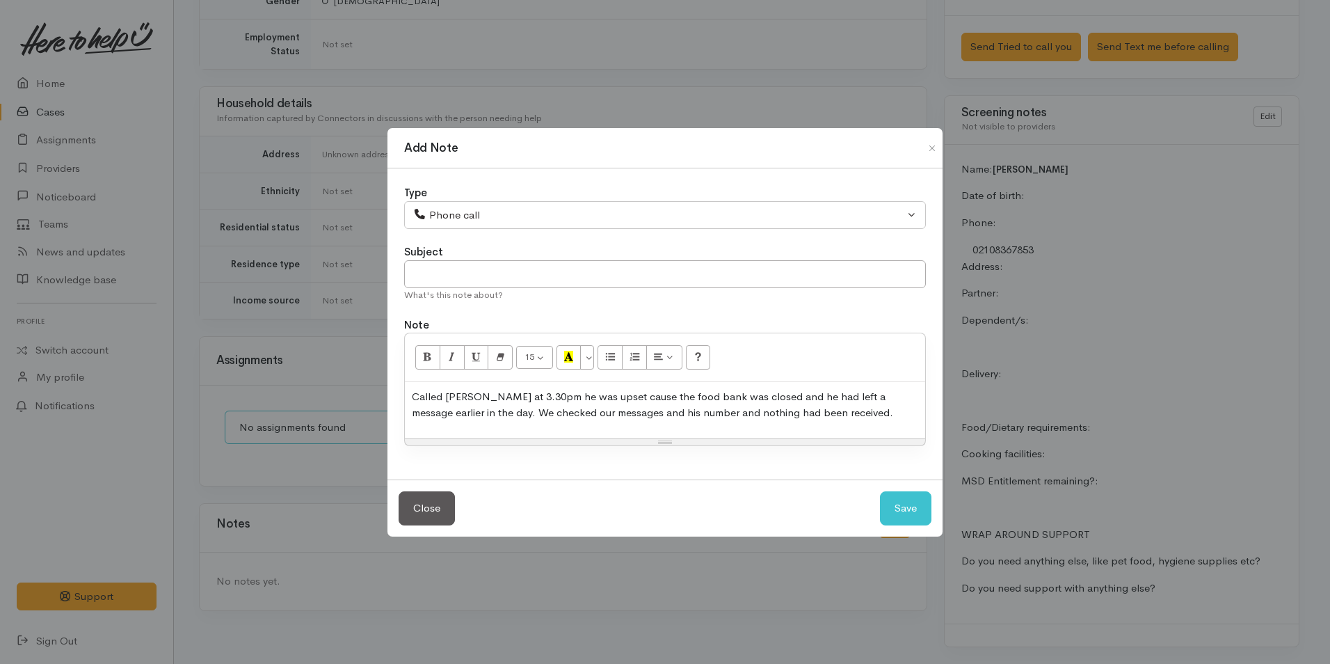
click at [834, 417] on p "Called Nicky at 3.30pm he was upset cause the food bank was closed and he had l…" at bounding box center [665, 404] width 506 height 31
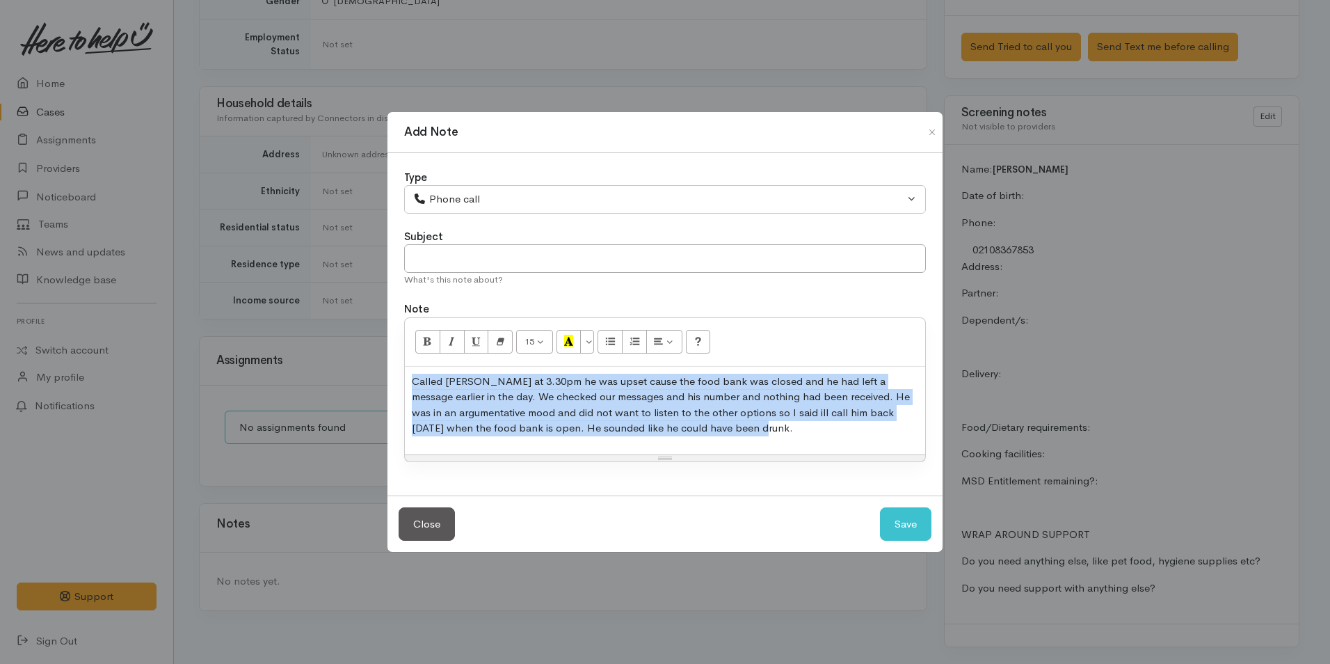
drag, startPoint x: 768, startPoint y: 437, endPoint x: 411, endPoint y: 367, distance: 363.6
click at [411, 367] on div "Called Nicky at 3.30pm he was upset cause the food bank was closed and he had l…" at bounding box center [665, 411] width 520 height 88
copy p "Called Nicky at 3.30pm he was upset cause the food bank was closed and he had l…"
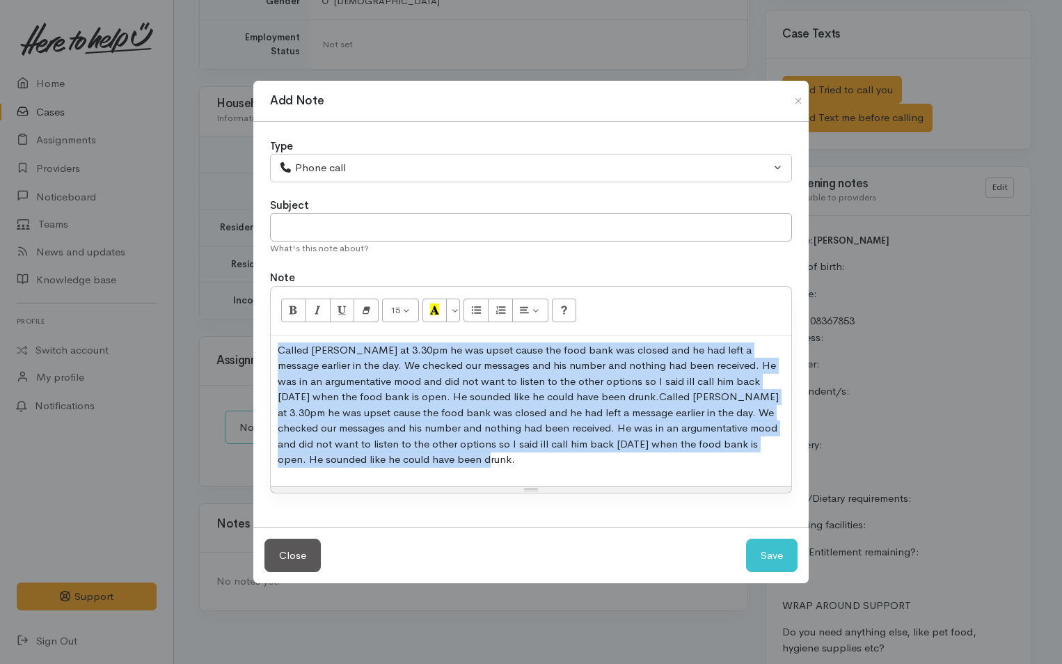
drag, startPoint x: 477, startPoint y: 464, endPoint x: 260, endPoint y: 333, distance: 253.4
click at [260, 333] on div "Type Correspondence Discussion Email Note Phone call SMS text message Phone cal…" at bounding box center [530, 324] width 555 height 405
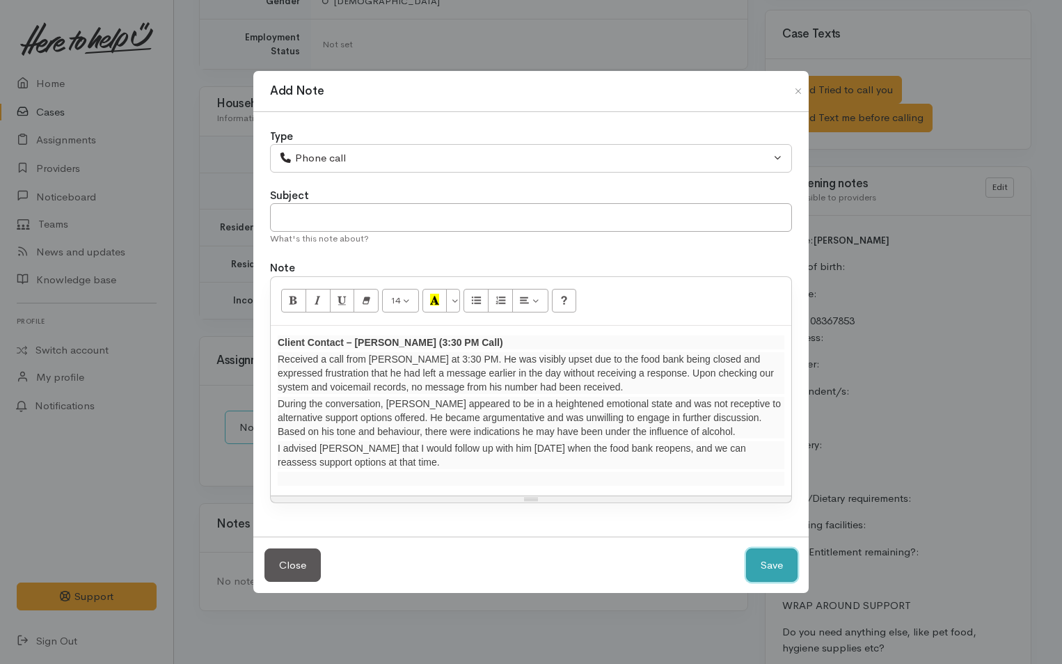
click at [769, 564] on button "Save" at bounding box center [771, 565] width 51 height 34
select select "1"
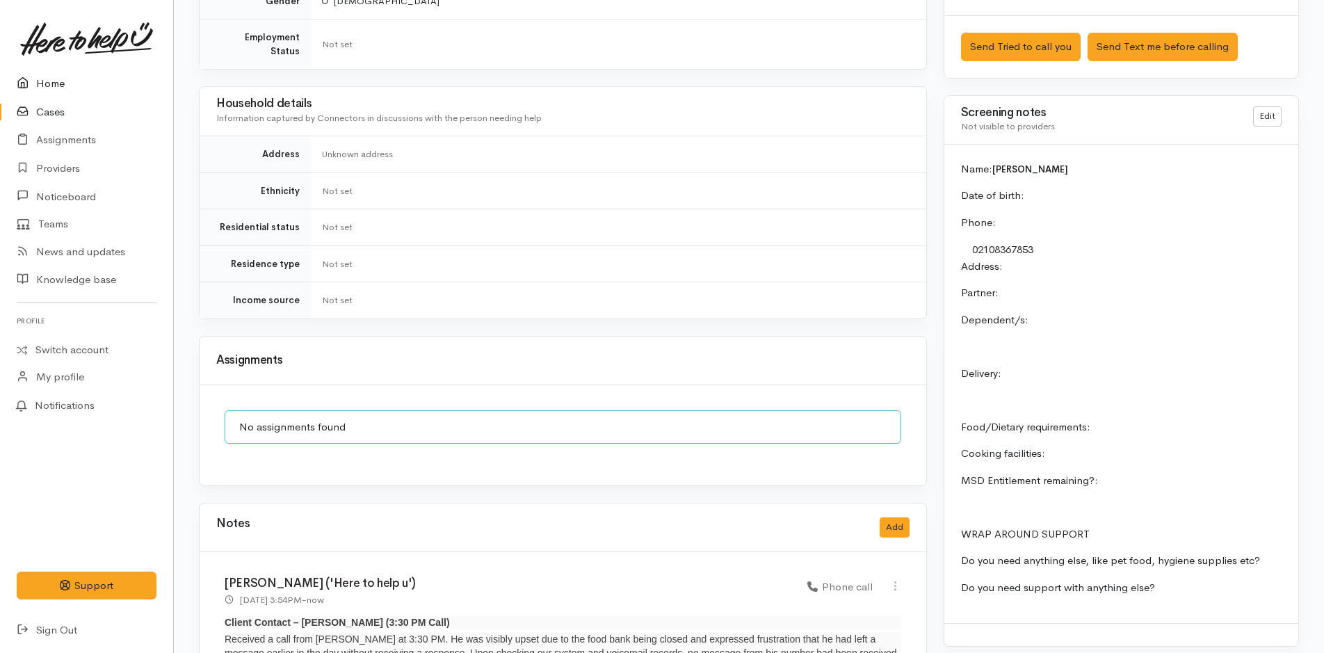
click at [53, 80] on link "Home" at bounding box center [86, 84] width 173 height 29
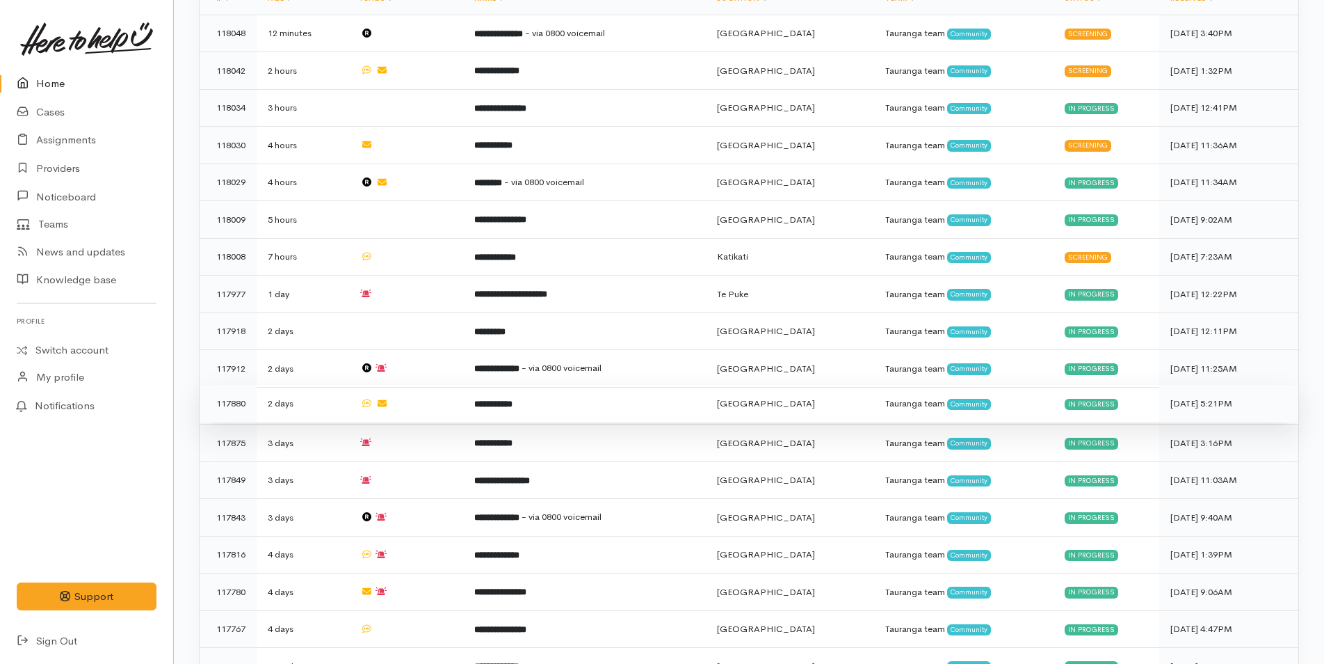
scroll to position [417, 0]
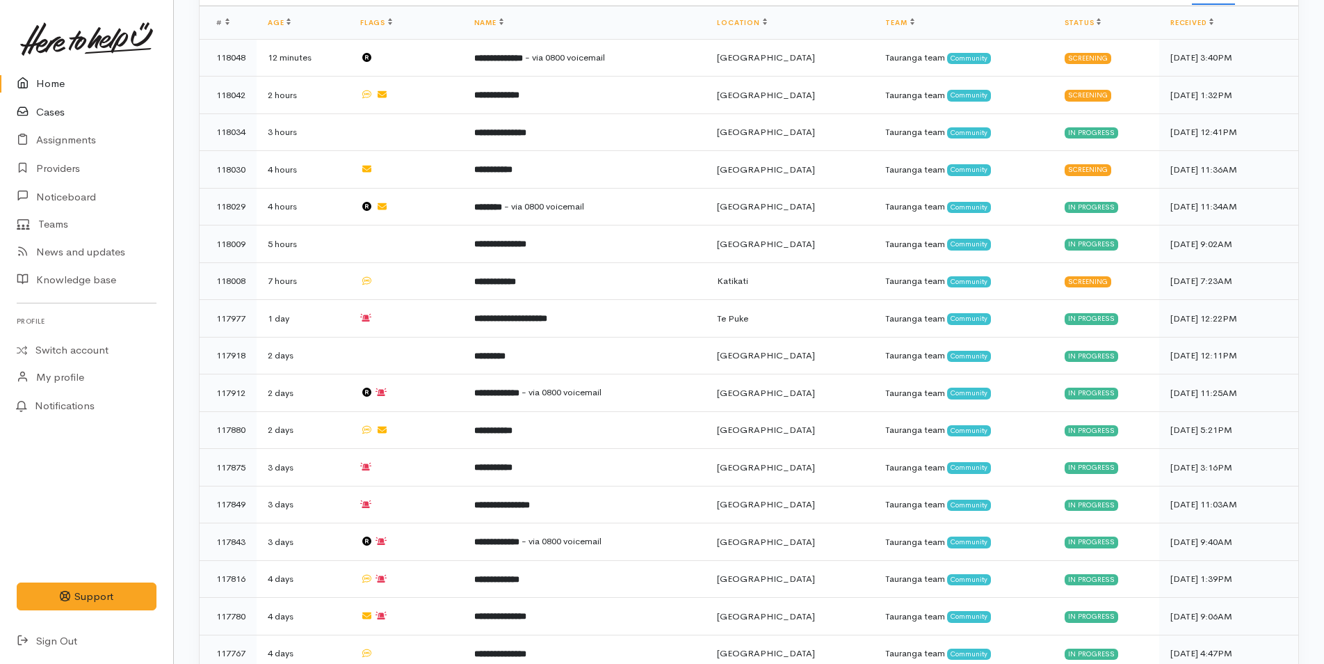
click at [57, 111] on link "Cases" at bounding box center [86, 112] width 173 height 29
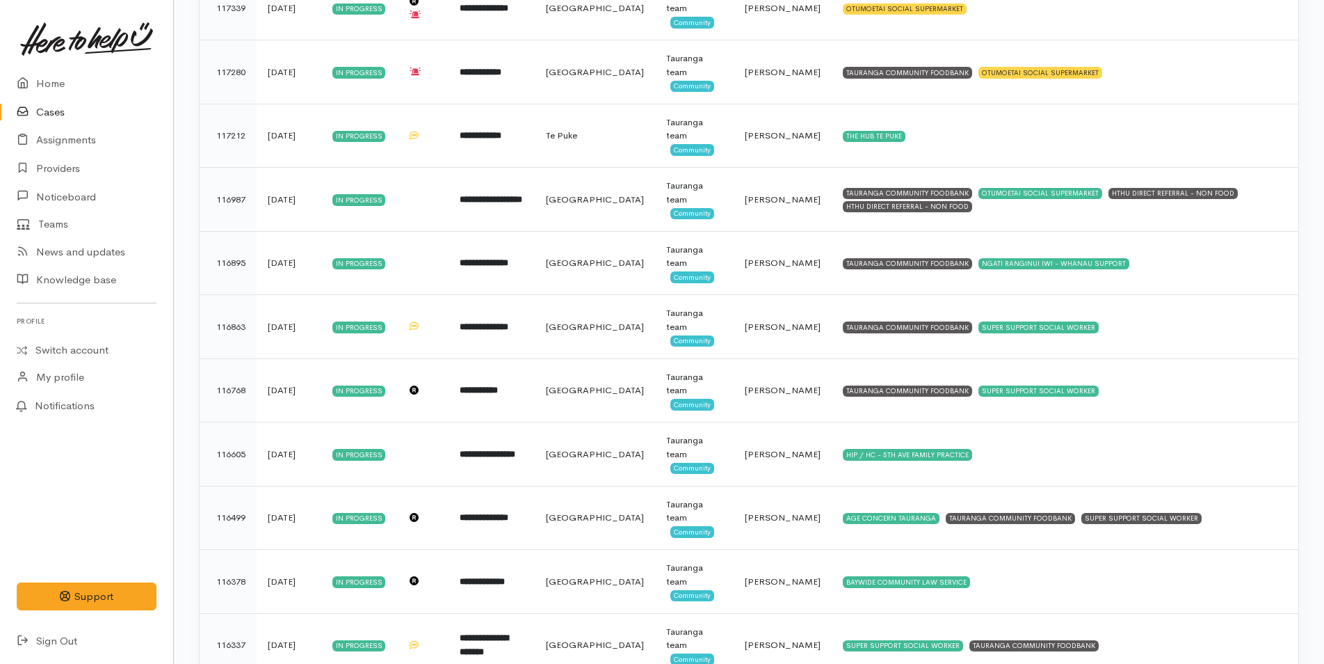
scroll to position [1654, 0]
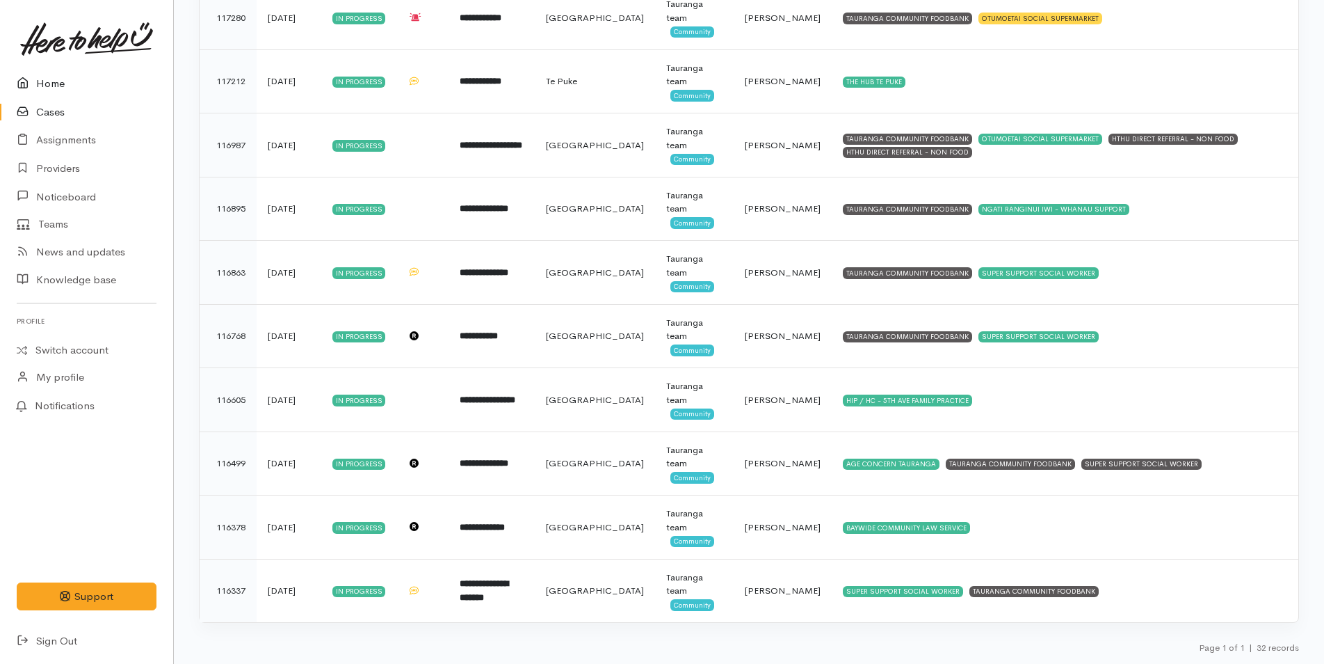
click at [54, 83] on link "Home" at bounding box center [86, 84] width 173 height 29
